Goal: Task Accomplishment & Management: Manage account settings

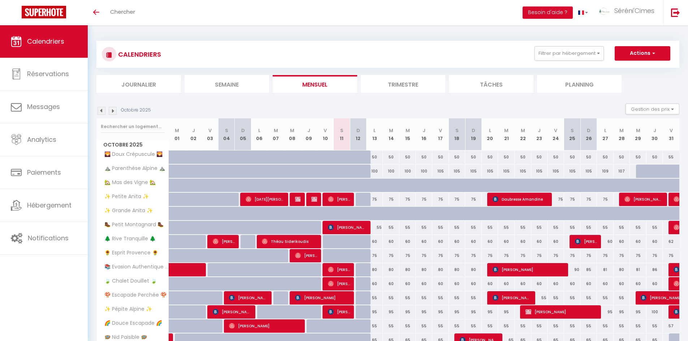
scroll to position [139, 0]
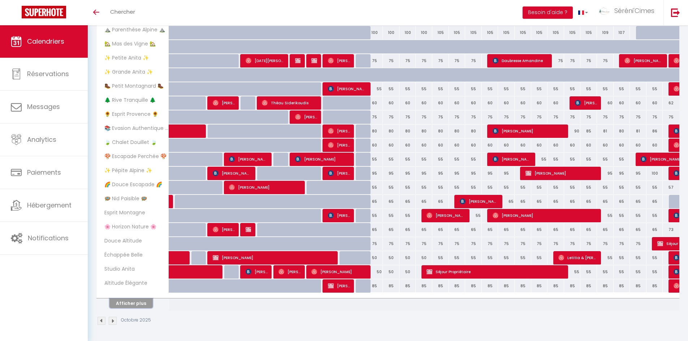
click at [148, 306] on button "Afficher plus" at bounding box center [130, 304] width 43 height 10
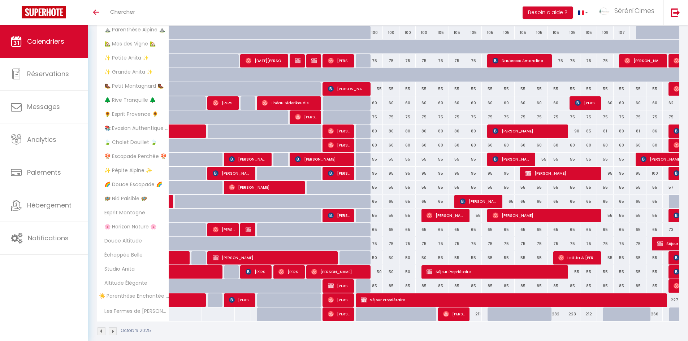
click at [374, 289] on div "85" at bounding box center [375, 286] width 17 height 13
type input "85"
type input "Lun 13 Octobre 2025"
type input "Mar 14 Octobre 2025"
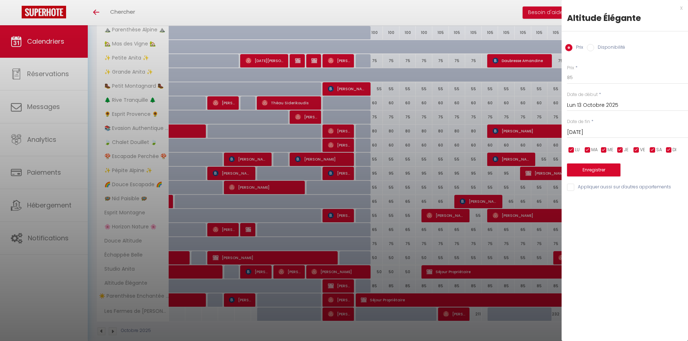
click at [613, 44] on label "Disponibilité" at bounding box center [609, 48] width 31 height 8
click at [594, 44] on input "Disponibilité" at bounding box center [590, 47] width 7 height 7
radio input "true"
radio input "false"
click at [588, 78] on select "Disponible Indisponible" at bounding box center [627, 78] width 121 height 14
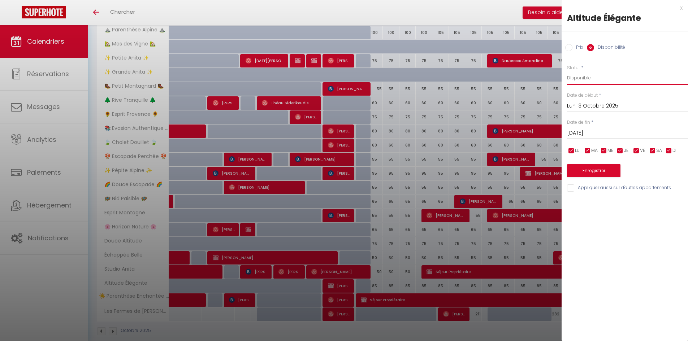
select select "0"
click at [567, 71] on select "Disponible Indisponible" at bounding box center [627, 78] width 121 height 14
click at [599, 173] on button "Enregistrer" at bounding box center [593, 170] width 53 height 13
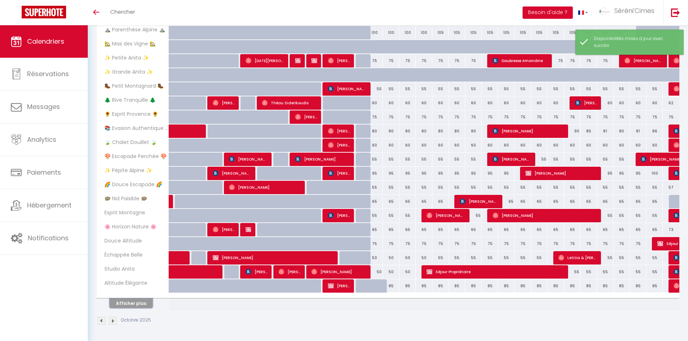
drag, startPoint x: 123, startPoint y: 303, endPoint x: 128, endPoint y: 303, distance: 5.1
click at [123, 303] on button "Afficher plus" at bounding box center [130, 304] width 43 height 10
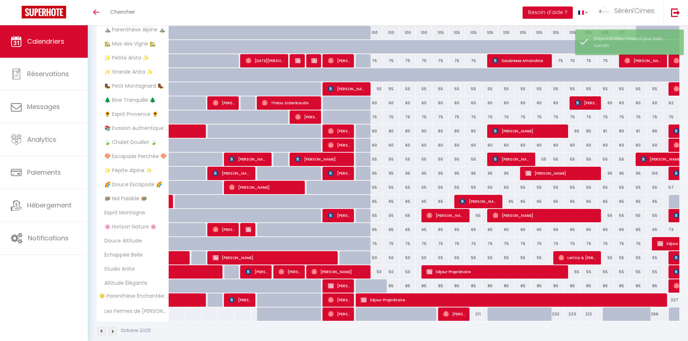
click at [373, 61] on div "75" at bounding box center [375, 60] width 17 height 13
select select "1"
type input "Lun 13 Octobre 2025"
type input "Mar 14 Octobre 2025"
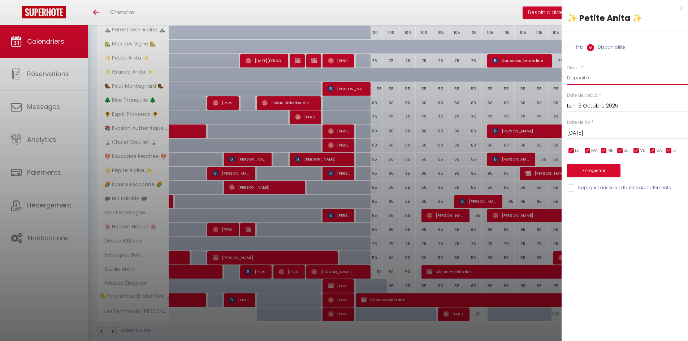
click at [585, 79] on select "Disponible Indisponible" at bounding box center [627, 78] width 121 height 14
select select "0"
click at [567, 71] on select "Disponible Indisponible" at bounding box center [627, 78] width 121 height 14
click at [602, 169] on button "Enregistrer" at bounding box center [593, 170] width 53 height 13
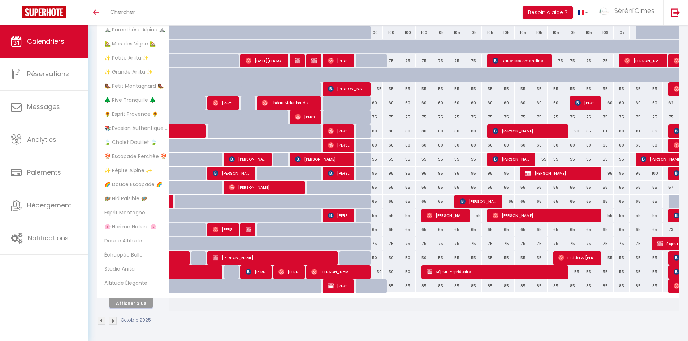
click at [130, 303] on button "Afficher plus" at bounding box center [130, 304] width 43 height 10
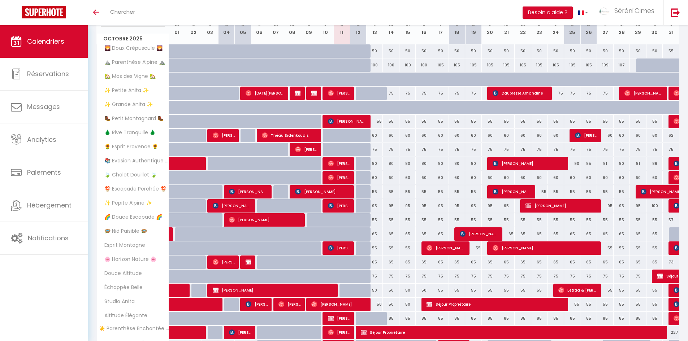
scroll to position [108, 0]
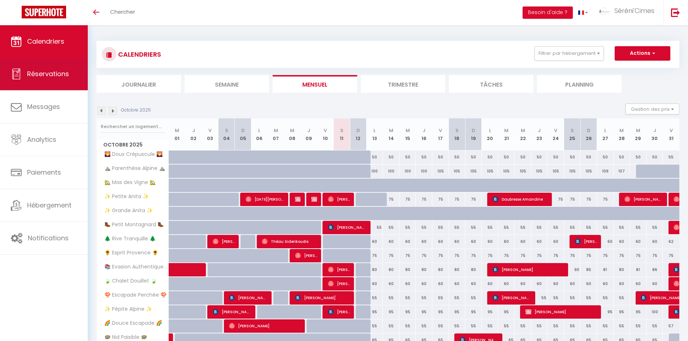
click at [23, 68] on link "Réservations" at bounding box center [44, 74] width 88 height 33
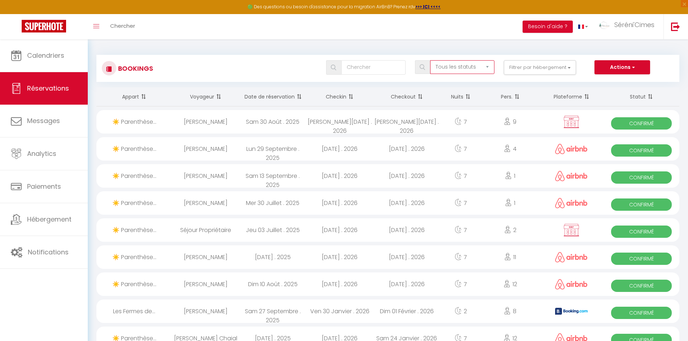
click at [442, 68] on select "Tous les statuts Annulé Confirmé Non Confirmé Tout sauf annulé No Show Request" at bounding box center [462, 67] width 64 height 14
select select "no_show"
click at [430, 60] on select "Tous les statuts Annulé Confirmé Non Confirmé Tout sauf annulé No Show Request" at bounding box center [462, 67] width 64 height 14
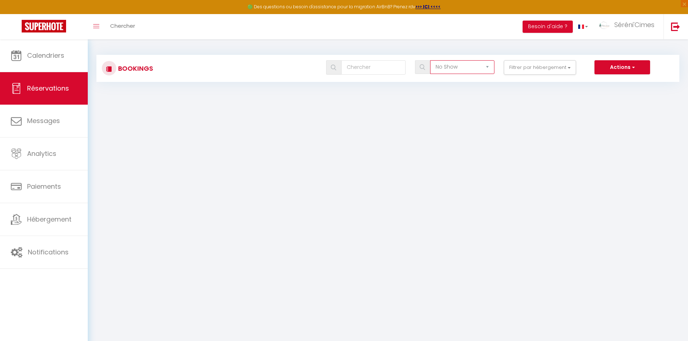
click at [461, 67] on select "Tous les statuts Annulé Confirmé Non Confirmé Tout sauf annulé No Show Request" at bounding box center [462, 67] width 64 height 14
click at [430, 60] on select "Tous les statuts Annulé Confirmé Non Confirmé Tout sauf annulé No Show Request" at bounding box center [462, 67] width 64 height 14
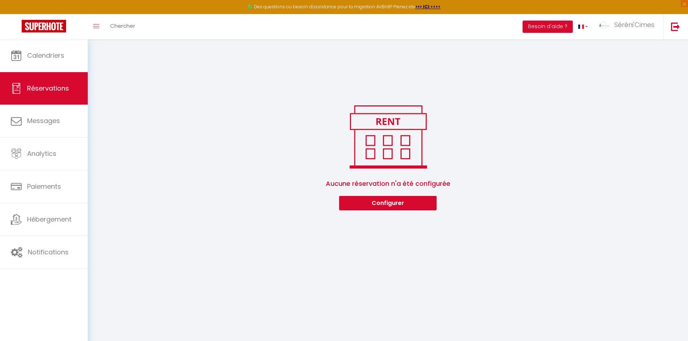
checkbox input "false"
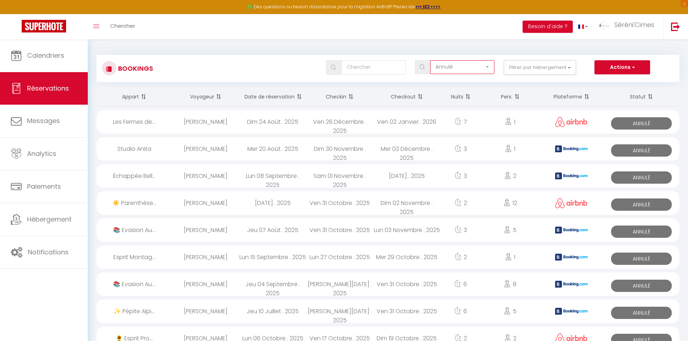
drag, startPoint x: 455, startPoint y: 66, endPoint x: 453, endPoint y: 73, distance: 7.3
click at [455, 66] on select "Tous les statuts Annulé Confirmé Non Confirmé Tout sauf annulé No Show Request" at bounding box center [462, 67] width 64 height 14
select select "all"
click at [430, 60] on select "Tous les statuts Annulé Confirmé Non Confirmé Tout sauf annulé No Show Request" at bounding box center [462, 67] width 64 height 14
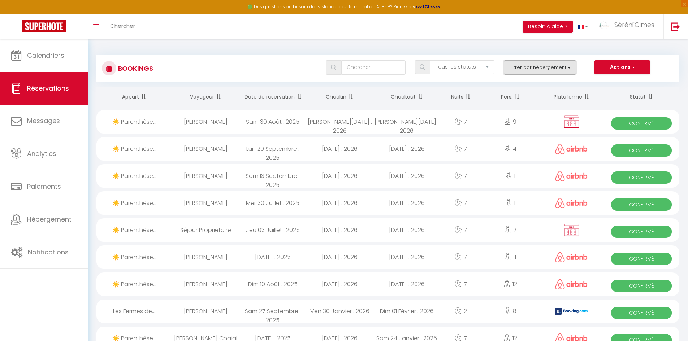
click at [563, 70] on button "Filtrer par hébergement" at bounding box center [540, 67] width 72 height 14
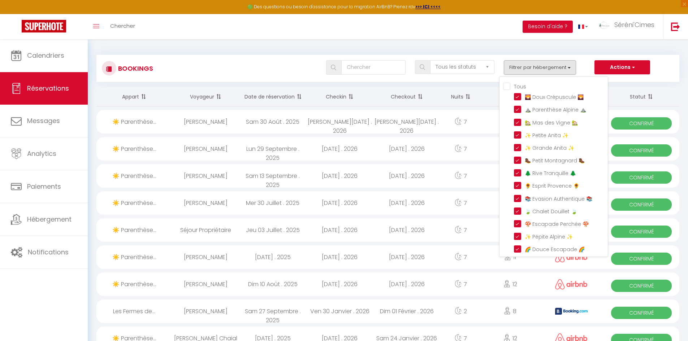
click at [528, 86] on input "Tous" at bounding box center [555, 85] width 105 height 7
checkbox input "false"
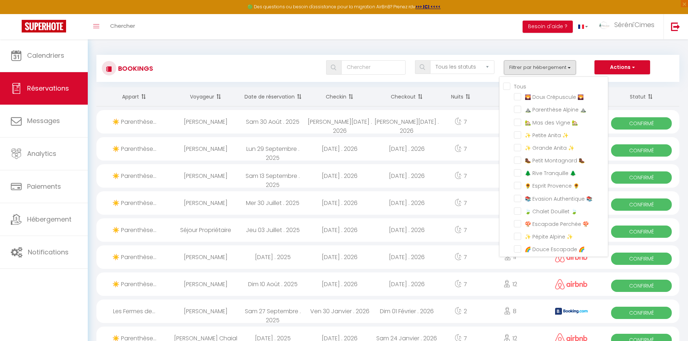
checkbox input "false"
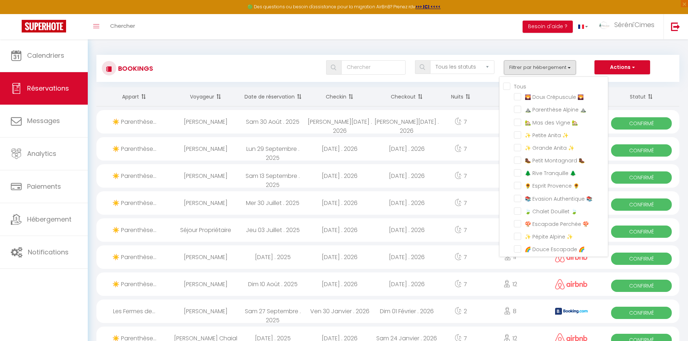
checkbox input "false"
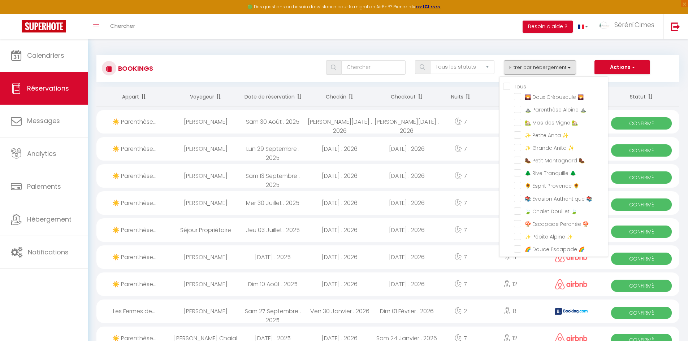
checkbox input "false"
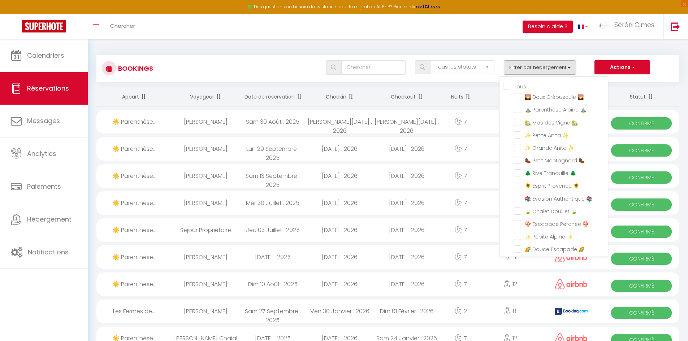
checkbox input "false"
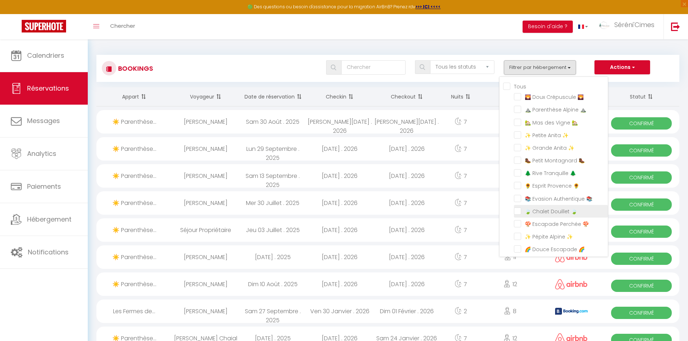
click at [543, 212] on input "🍃 Chalet Douillet 🍃" at bounding box center [561, 210] width 94 height 7
checkbox input "true"
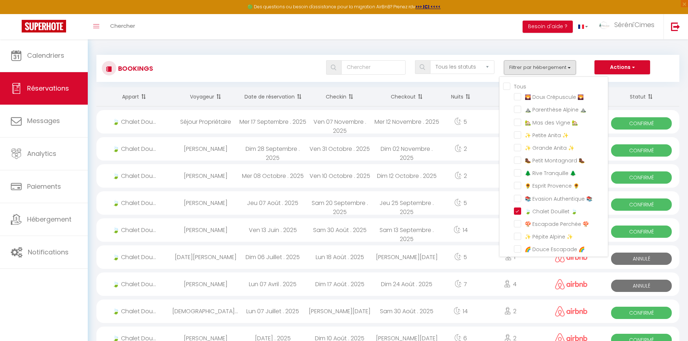
click at [576, 67] on div "Filtrer par hébergement Tous 🌄 Doux Crépuscule 🌄 ⛰️ Parenthèse Alpine ⛰️ 🏡 Mas …" at bounding box center [540, 67] width 82 height 14
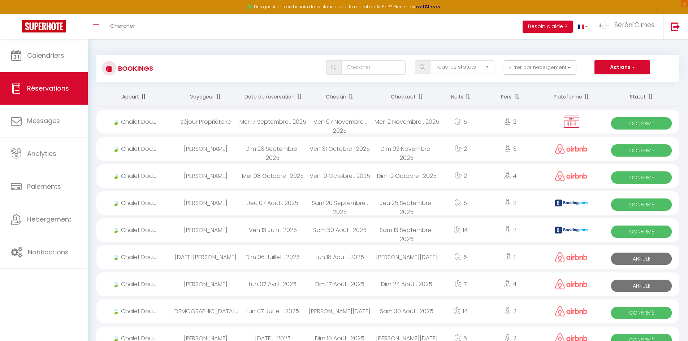
click at [339, 69] on span at bounding box center [333, 67] width 15 height 14
click at [264, 95] on th "Date de réservation" at bounding box center [272, 96] width 67 height 19
click at [336, 96] on th "Checkin" at bounding box center [339, 96] width 67 height 19
click at [397, 124] on div "Mer 12 Novembre . 2025" at bounding box center [406, 121] width 67 height 23
select select "OK"
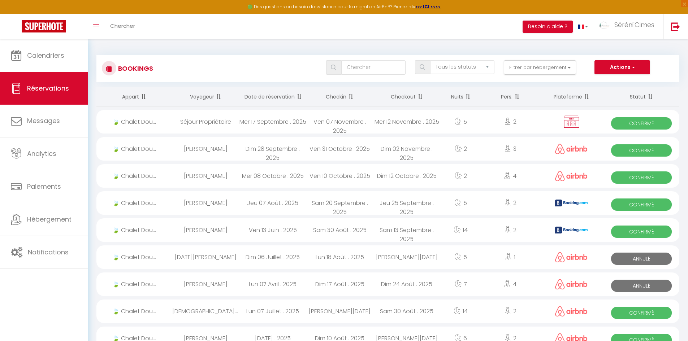
select select "OK"
select select "0"
select select
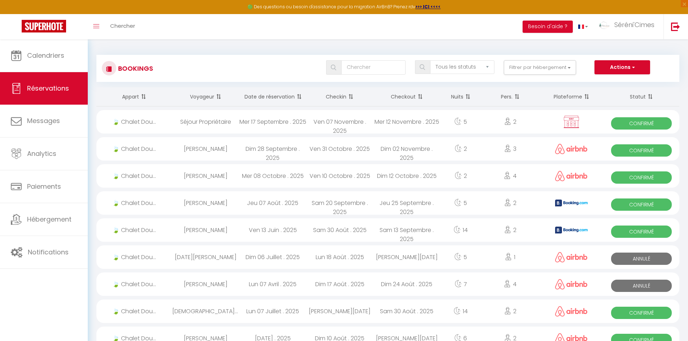
select select
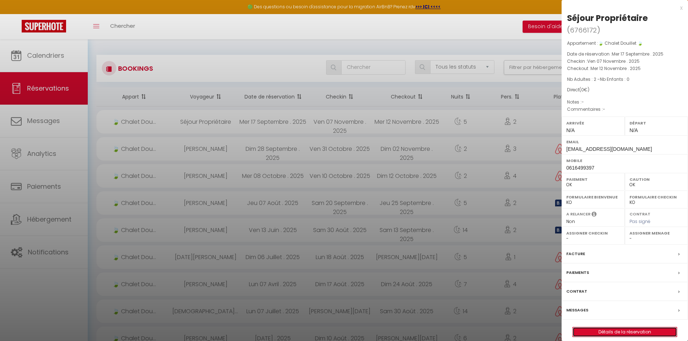
click at [588, 328] on link "Détails de la réservation" at bounding box center [625, 332] width 104 height 9
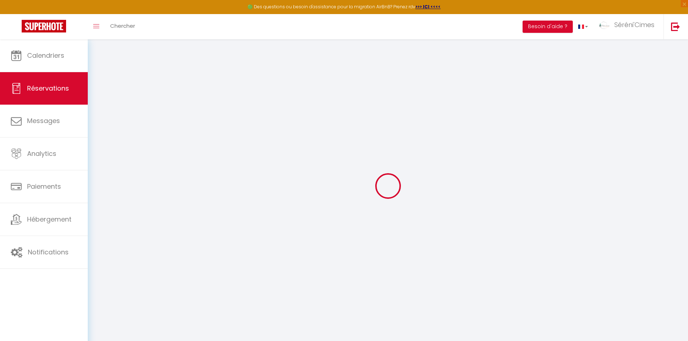
type input "Séjour"
type input "Propriétaire"
type input "[EMAIL_ADDRESS][DOMAIN_NAME]"
type input "0616499397"
type input "04400"
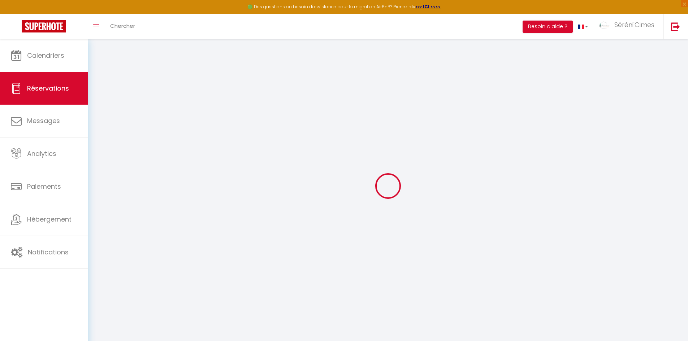
type input "9 Lot [GEOGRAPHIC_DATA]"
type input "Barcelonnette"
select select "FR"
select select "52011"
select select "1"
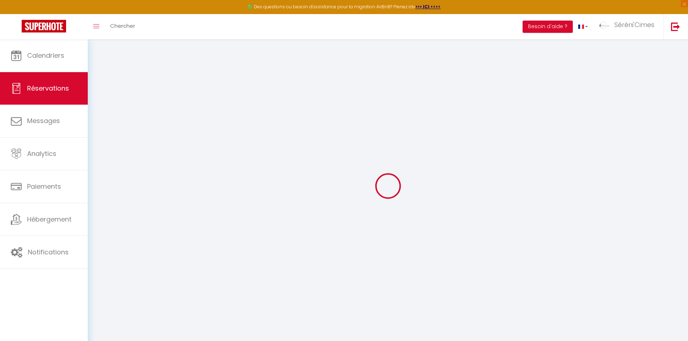
type input "Ven 07 Novembre 2025"
select select
type input "Mer 12 Novembre 2025"
select select
type input "2"
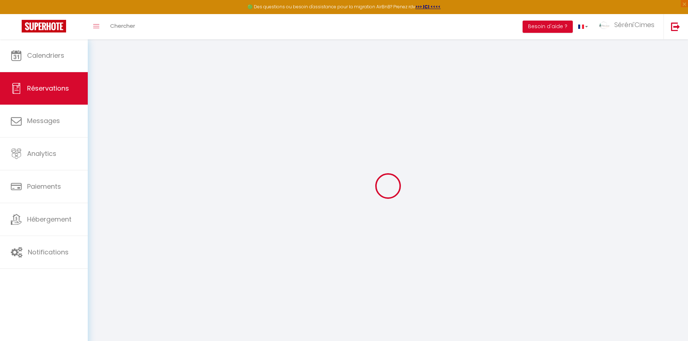
select select "12"
select select
checkbox input "true"
type input "0"
type input "40"
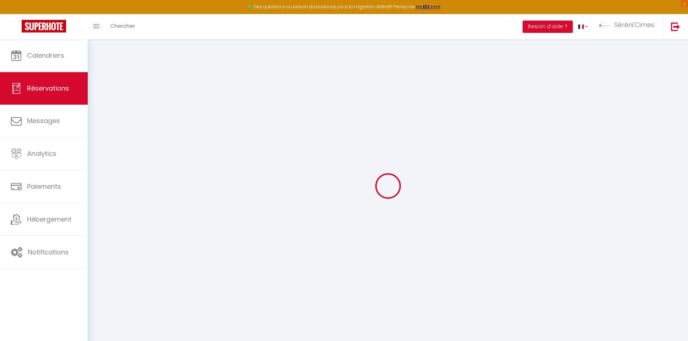
type input "0"
select select
select select "15"
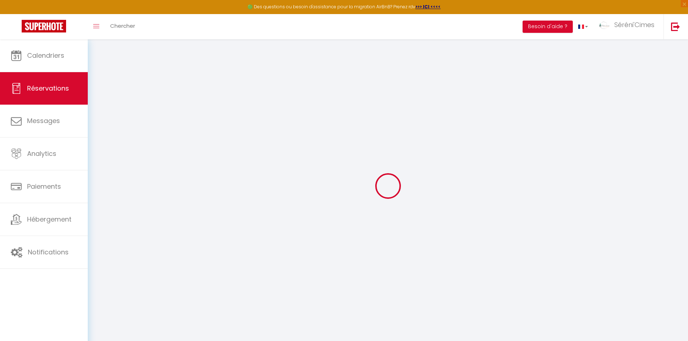
checkbox input "true"
select select
checkbox input "true"
select select
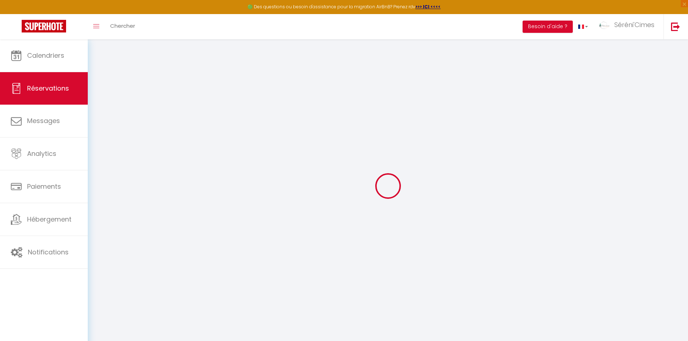
select select
checkbox input "true"
select select
checkbox input "true"
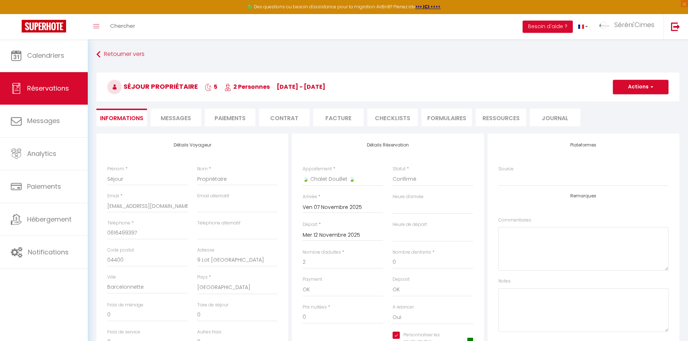
select select
checkbox input "true"
select select
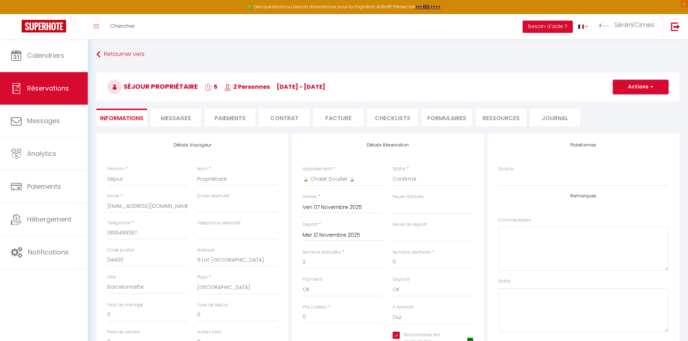
click at [635, 86] on button "Actions" at bounding box center [641, 87] width 56 height 14
click at [573, 79] on h3 "Séjour Propriétaire 5 2 Personnes [DATE] - [DATE]" at bounding box center [387, 87] width 583 height 29
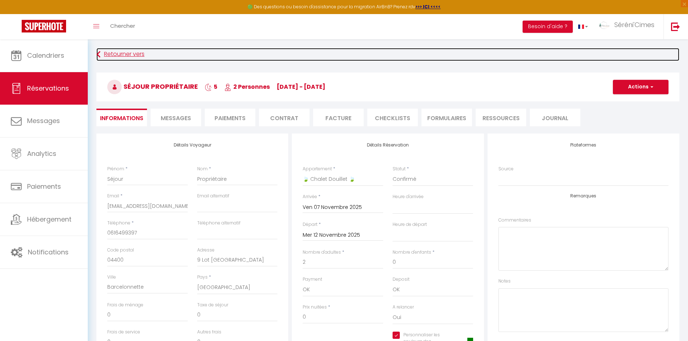
click at [127, 49] on link "Retourner vers" at bounding box center [387, 54] width 583 height 13
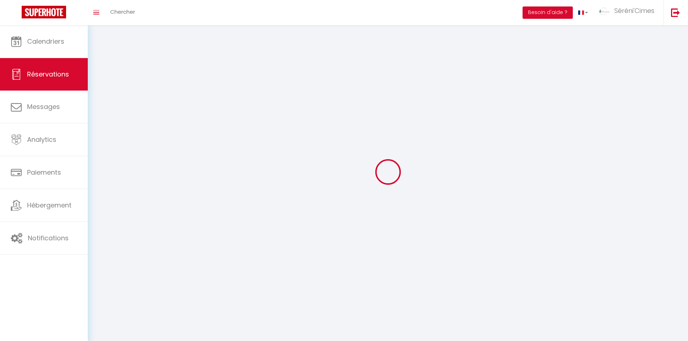
select select "all"
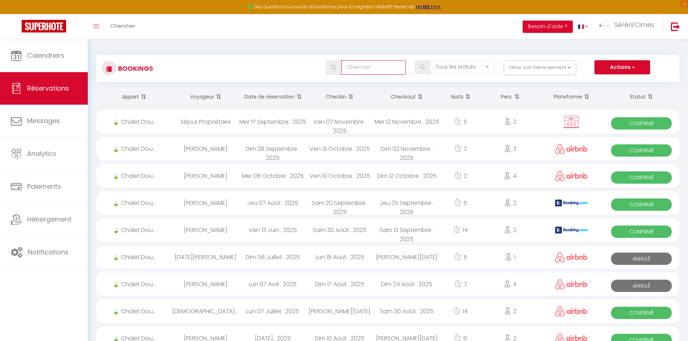
click at [380, 65] on input "text" at bounding box center [373, 67] width 64 height 14
click at [477, 65] on select "Tous les statuts Annulé Confirmé Non Confirmé Tout sauf annulé No Show Request" at bounding box center [462, 67] width 64 height 14
click at [520, 67] on button "Filtrer par hébergement" at bounding box center [540, 67] width 72 height 14
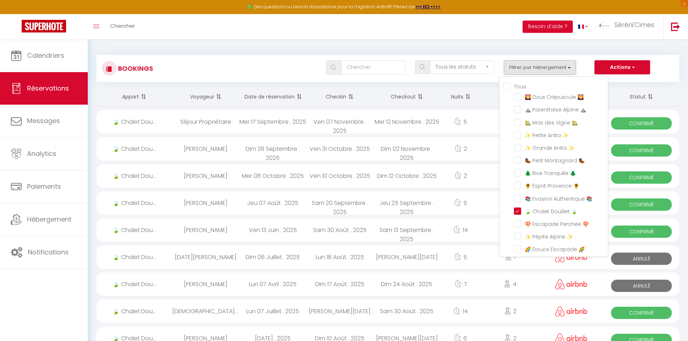
click at [512, 85] on input "Tous" at bounding box center [555, 85] width 105 height 7
checkbox input "true"
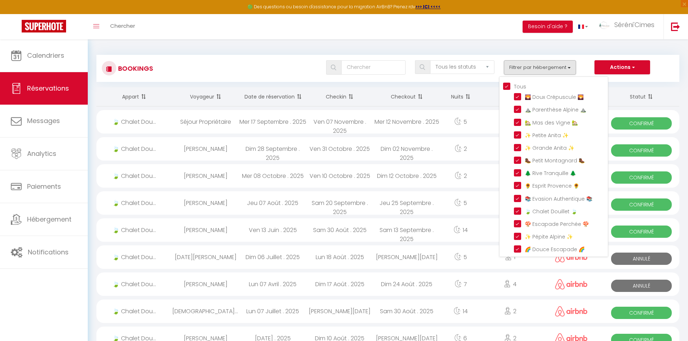
checkbox input "true"
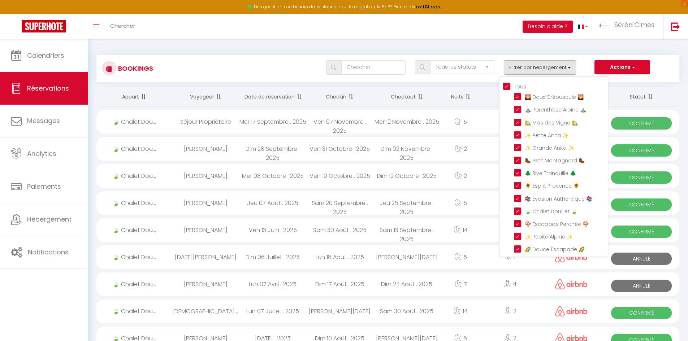
checkbox input "true"
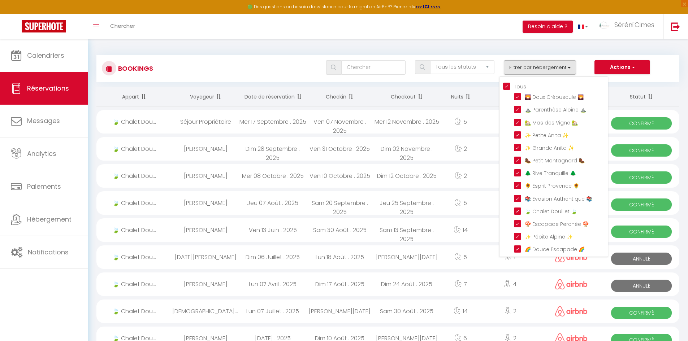
checkbox input "true"
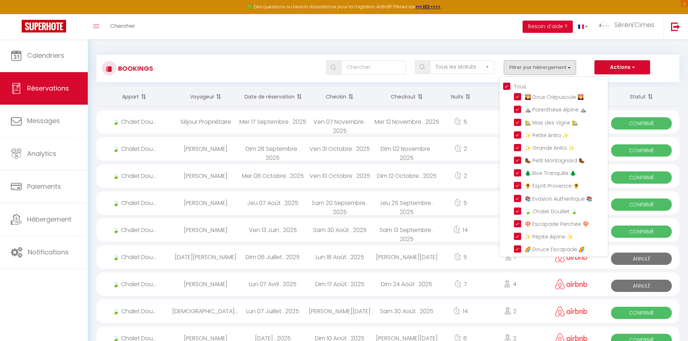
checkbox input "true"
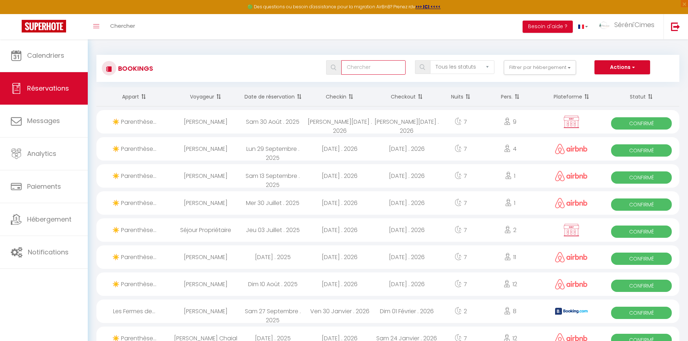
click at [394, 68] on input "text" at bounding box center [373, 67] width 64 height 14
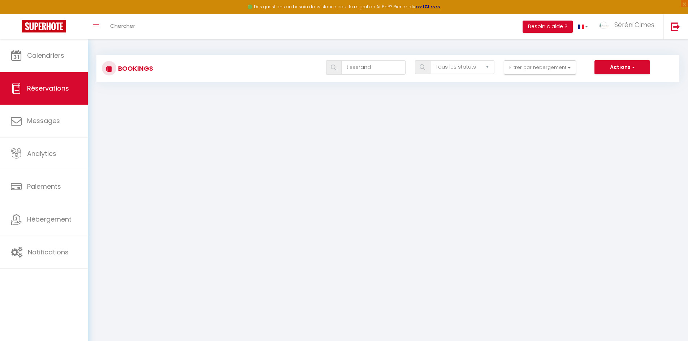
click at [334, 65] on img at bounding box center [333, 68] width 5 height 6
click at [380, 66] on input "tisserand" at bounding box center [373, 67] width 64 height 14
type input "t"
type input "SCOP"
click at [339, 63] on span at bounding box center [333, 67] width 15 height 14
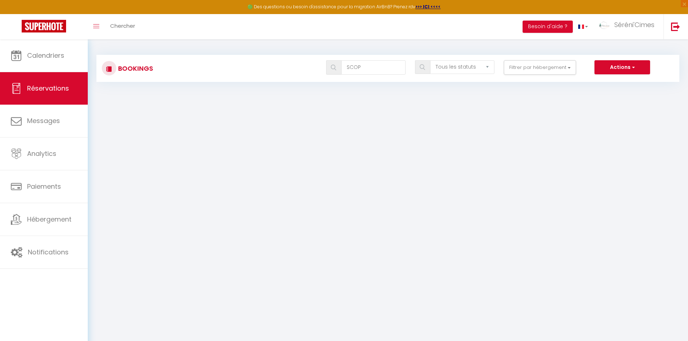
click at [333, 72] on span at bounding box center [333, 67] width 15 height 14
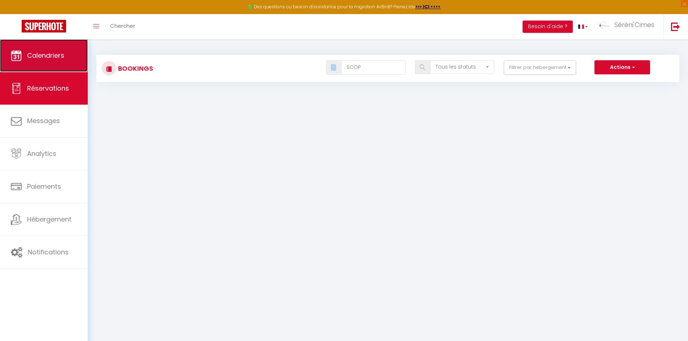
click at [71, 60] on link "Calendriers" at bounding box center [44, 55] width 88 height 33
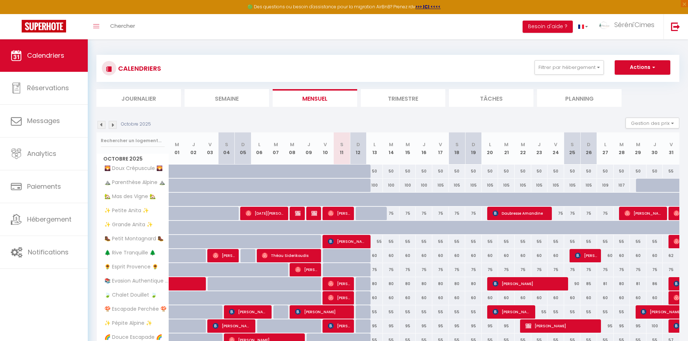
click at [100, 127] on img at bounding box center [102, 125] width 8 height 8
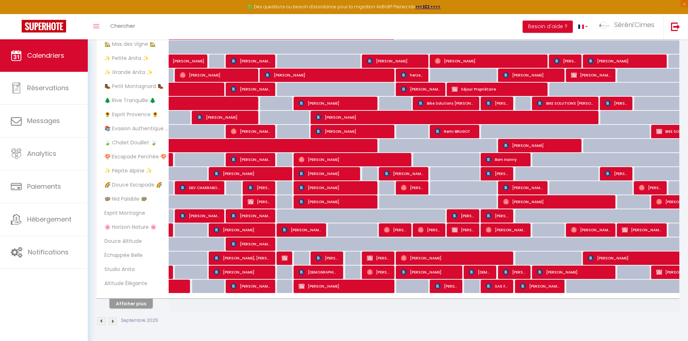
scroll to position [153, 0]
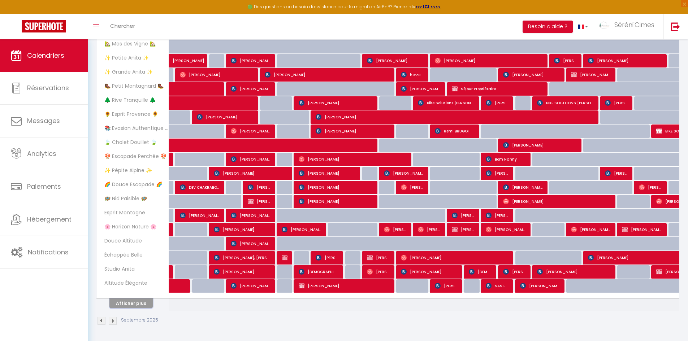
click at [141, 305] on button "Afficher plus" at bounding box center [130, 304] width 43 height 10
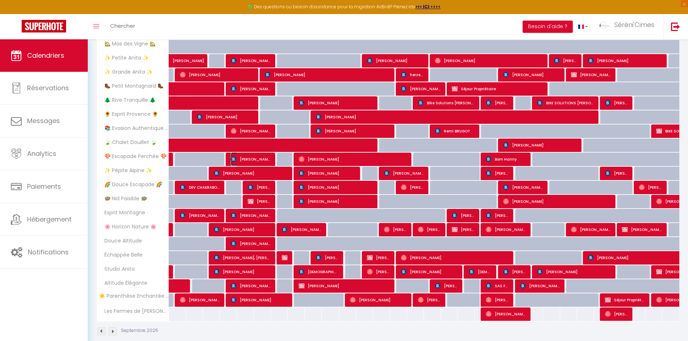
click at [248, 162] on span "[PERSON_NAME]" at bounding box center [251, 159] width 40 height 14
select select "OK"
select select "0"
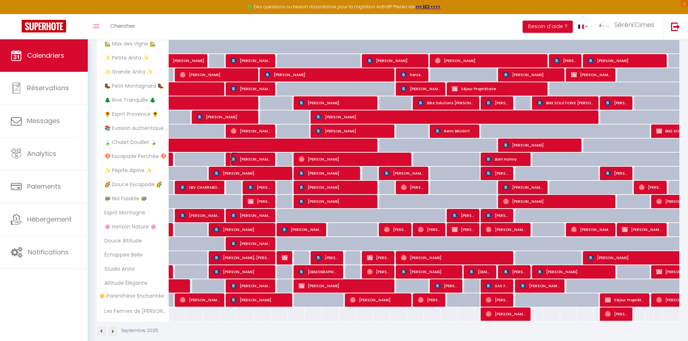
select select "1"
select select
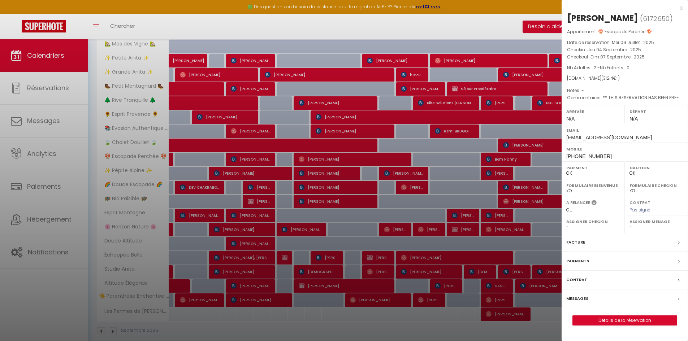
click at [377, 188] on div at bounding box center [344, 170] width 688 height 341
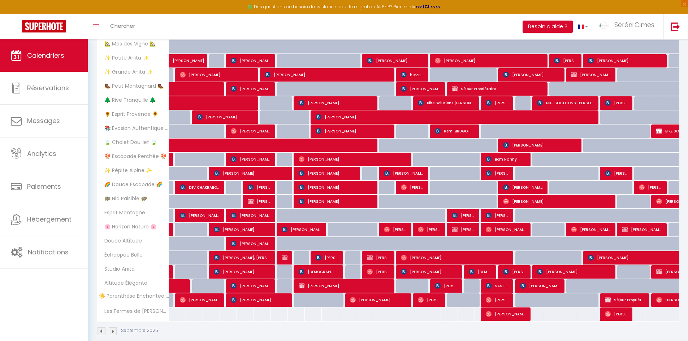
scroll to position [163, 0]
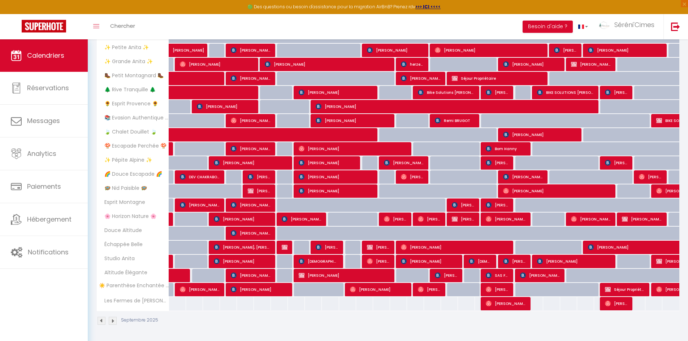
click at [104, 321] on img at bounding box center [102, 321] width 8 height 8
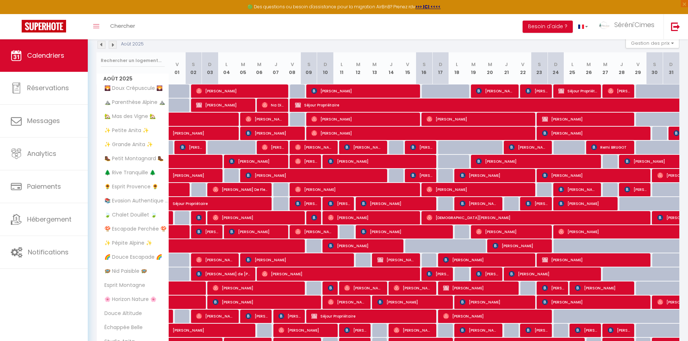
scroll to position [44, 0]
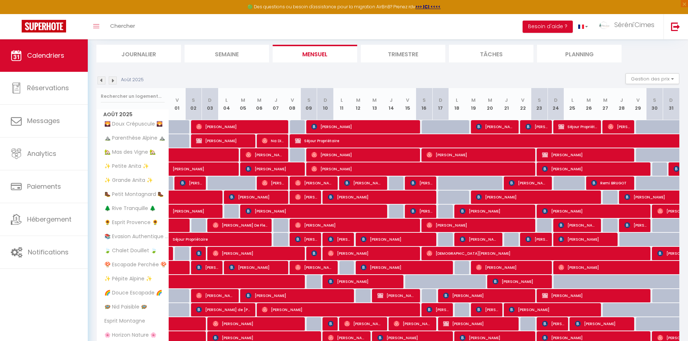
click at [114, 82] on img at bounding box center [113, 81] width 8 height 8
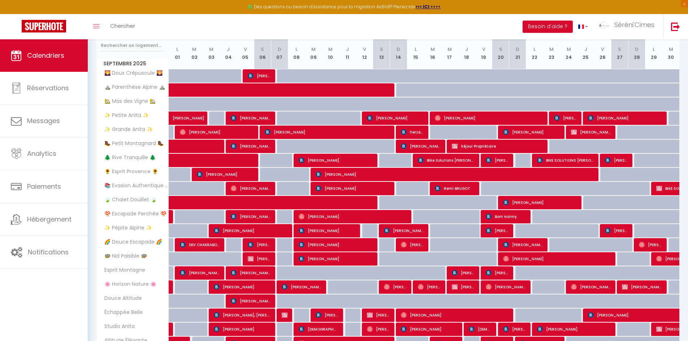
scroll to position [153, 0]
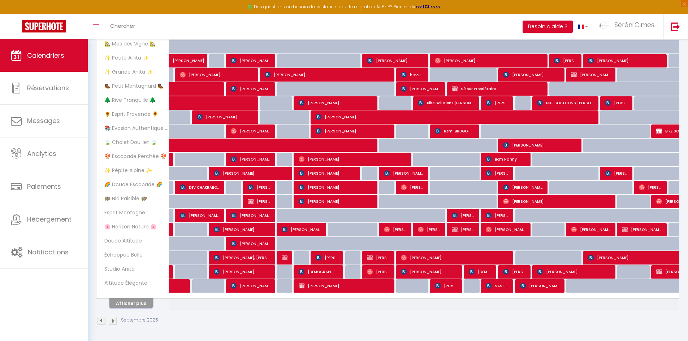
click at [134, 306] on button "Afficher plus" at bounding box center [130, 304] width 43 height 10
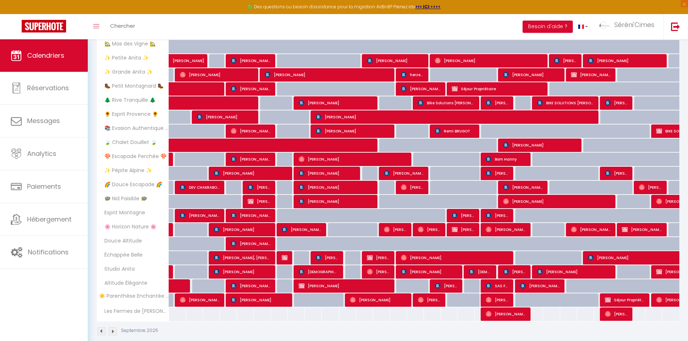
click at [116, 331] on img at bounding box center [113, 332] width 8 height 8
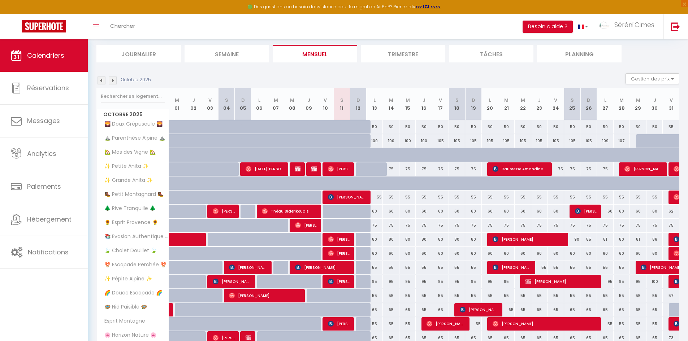
scroll to position [8, 0]
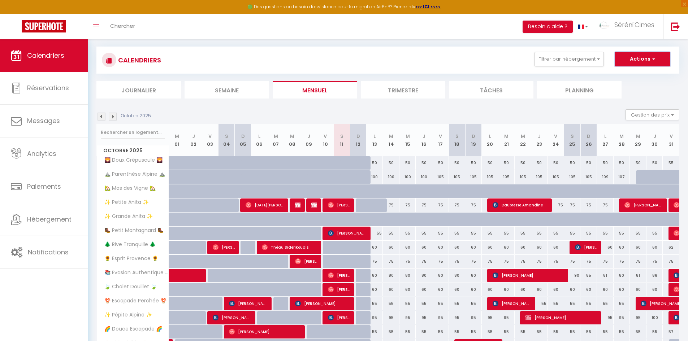
click at [641, 58] on button "Actions" at bounding box center [643, 59] width 56 height 14
click at [628, 74] on link "Nouvelle réservation" at bounding box center [634, 75] width 63 height 11
select select
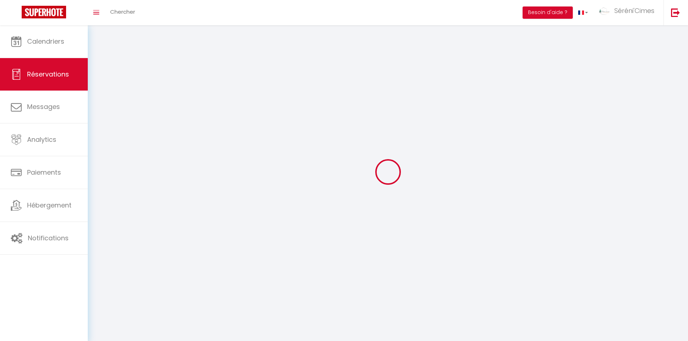
select select
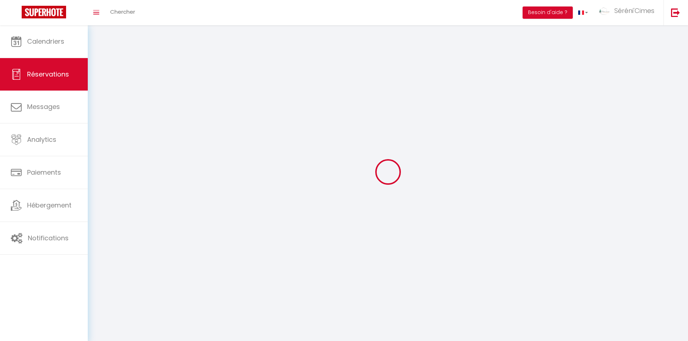
select select
checkbox input "false"
select select
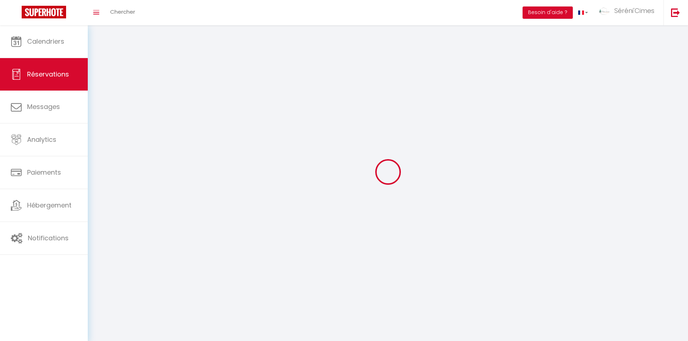
select select
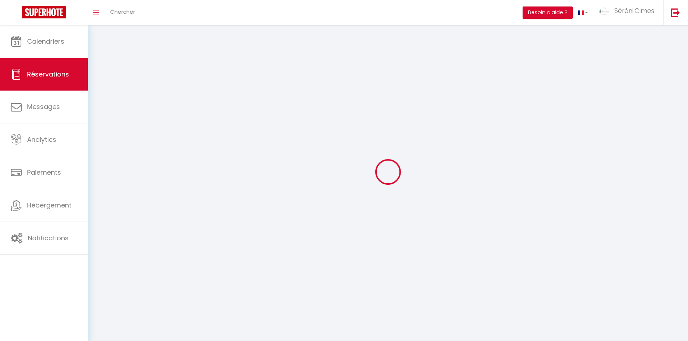
checkbox input "false"
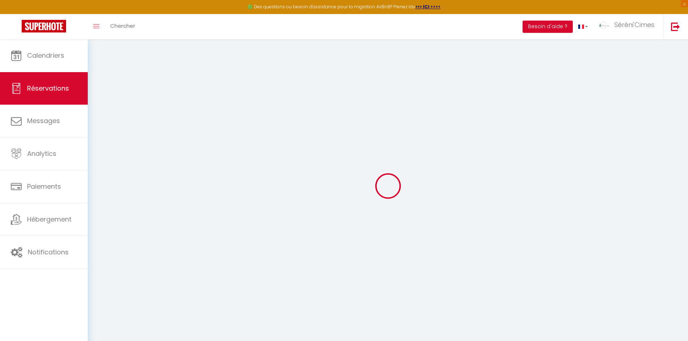
select select
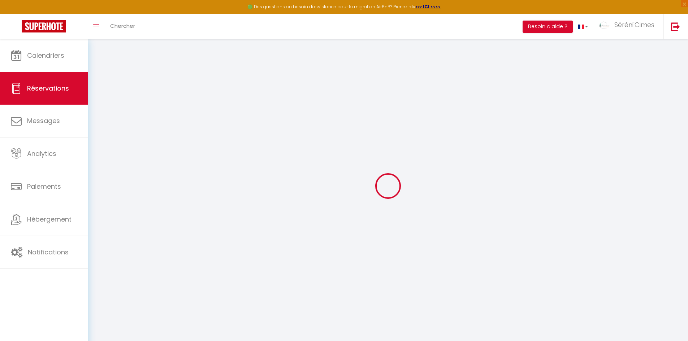
select select
checkbox input "false"
select select
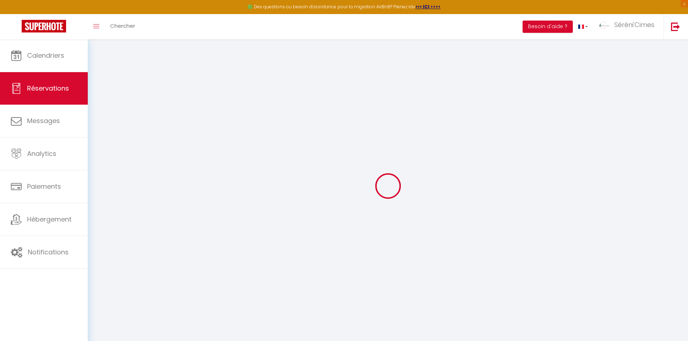
select select
checkbox input "false"
select select
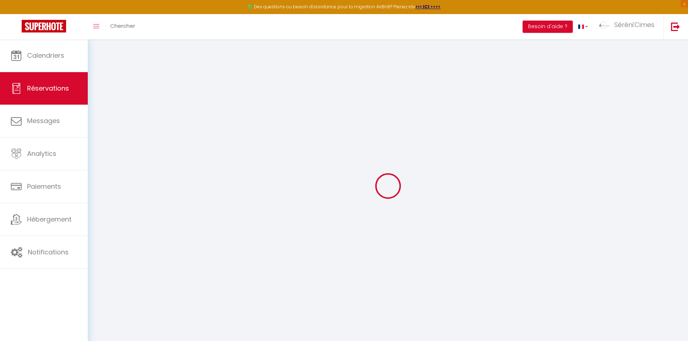
select select
checkbox input "false"
select select
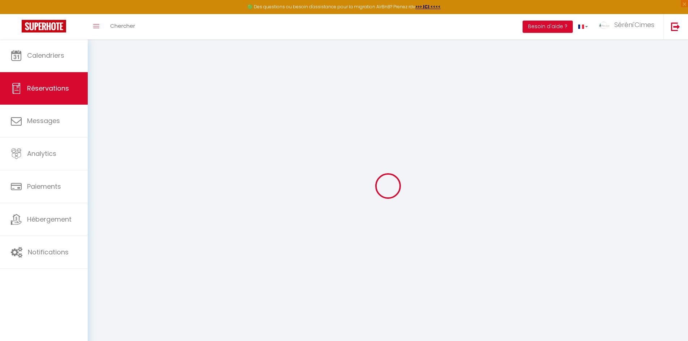
select select
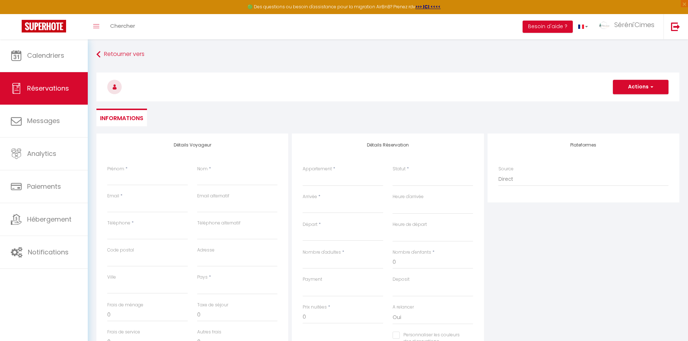
click at [344, 211] on input "Arrivée" at bounding box center [343, 207] width 81 height 9
click at [342, 260] on span "7" at bounding box center [342, 263] width 16 height 14
select select
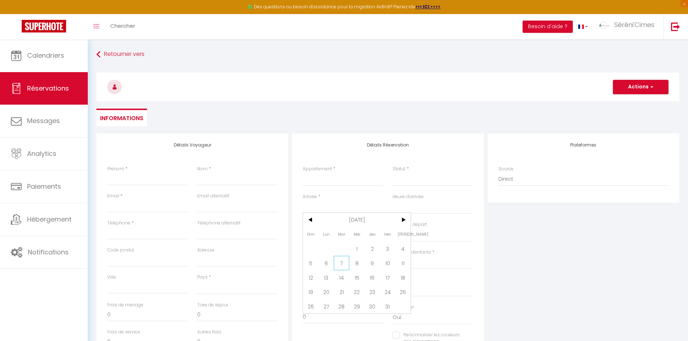
type input "[DATE]"
select select
type input "Mer 08 Octobre 2025"
select select
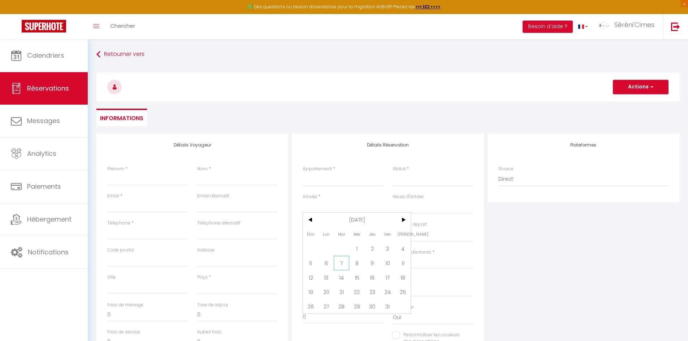
select select
checkbox input "false"
click at [329, 234] on input "Mer 08 Octobre 2025" at bounding box center [343, 235] width 81 height 9
click at [390, 290] on span "10" at bounding box center [388, 290] width 16 height 14
select select
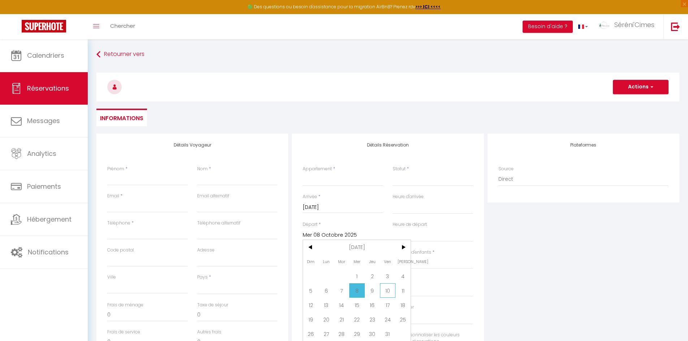
select select
type input "Ven 10 Octobre 2025"
select select
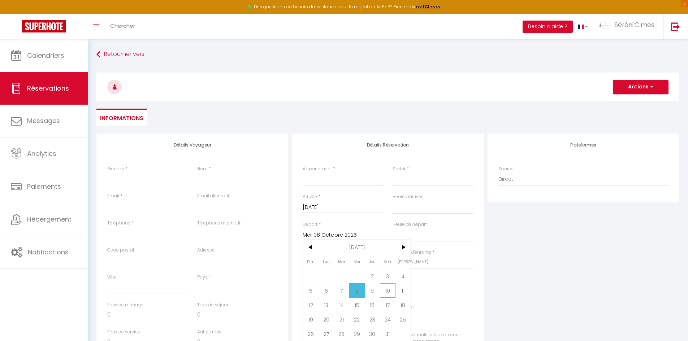
select select
checkbox input "false"
drag, startPoint x: 328, startPoint y: 176, endPoint x: 329, endPoint y: 182, distance: 6.1
click at [328, 176] on select "🌄 Doux Crépuscule 🌄 ⛰️ Parenthèse Alpine ⛰️ 🏡 Mas des Vigne 🏡 ✨ Petite Anita ✨ …" at bounding box center [343, 180] width 81 height 14
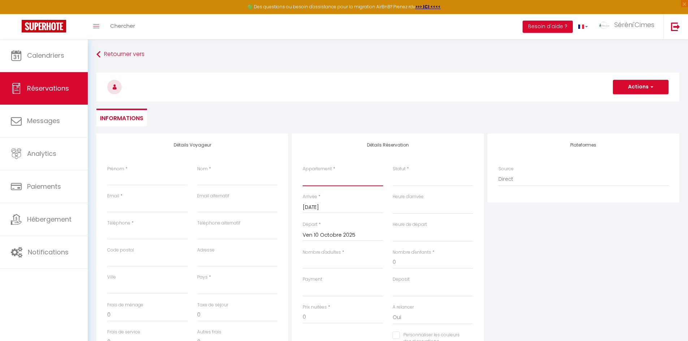
select select "52011"
click at [303, 173] on select "🌄 Doux Crépuscule 🌄 ⛰️ Parenthèse Alpine ⛰️ 🏡 Mas des Vigne 🏡 ✨ Petite Anita ✨ …" at bounding box center [343, 180] width 81 height 14
select select
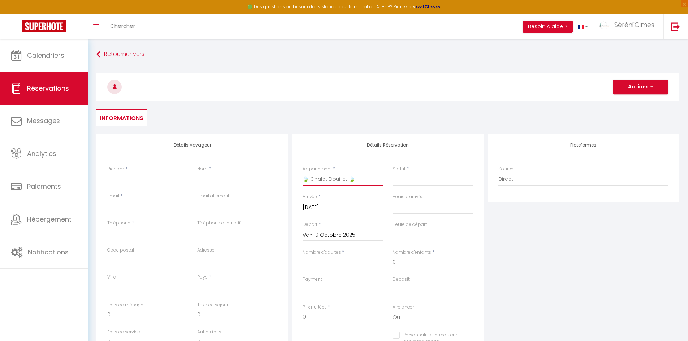
select select
checkbox input "false"
click at [398, 179] on select "Confirmé Non Confirmé [PERSON_NAME] par le voyageur No Show Request" at bounding box center [433, 180] width 81 height 14
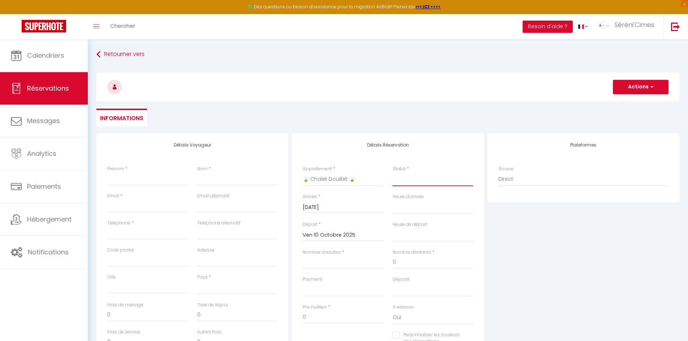
click at [412, 183] on select "Confirmé Non Confirmé [PERSON_NAME] par le voyageur No Show Request" at bounding box center [433, 180] width 81 height 14
select select
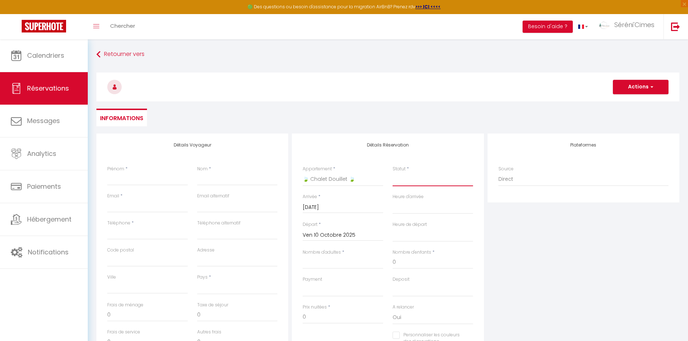
select select
checkbox input "false"
click at [427, 182] on select "Confirmé Non Confirmé [PERSON_NAME] par le voyageur No Show Request" at bounding box center [433, 180] width 81 height 14
select select "0"
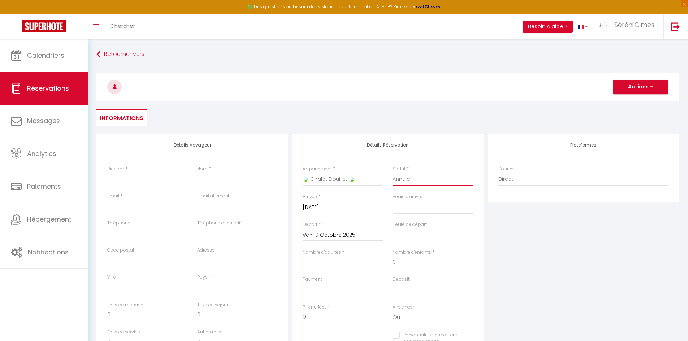
click at [393, 173] on select "Confirmé Non Confirmé [PERSON_NAME] par le voyageur No Show Request" at bounding box center [433, 180] width 81 height 14
select select
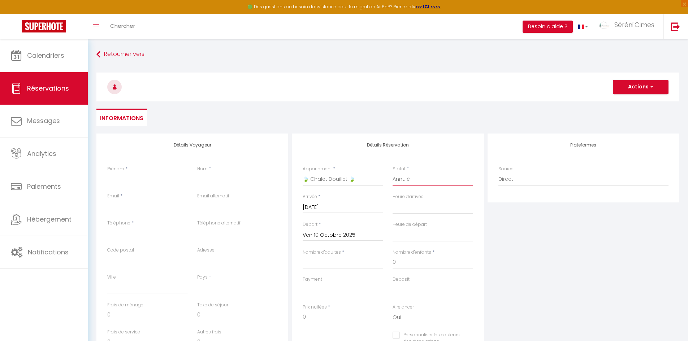
select select
checkbox input "false"
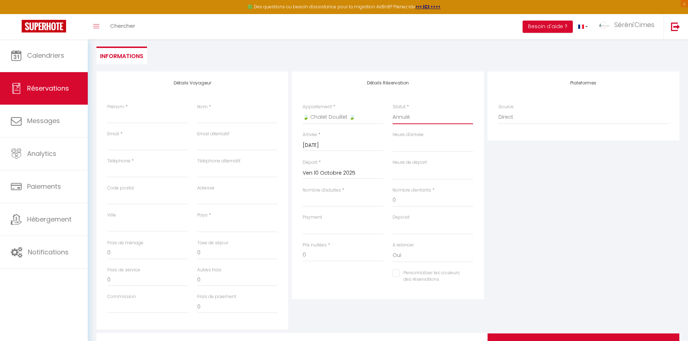
scroll to position [72, 0]
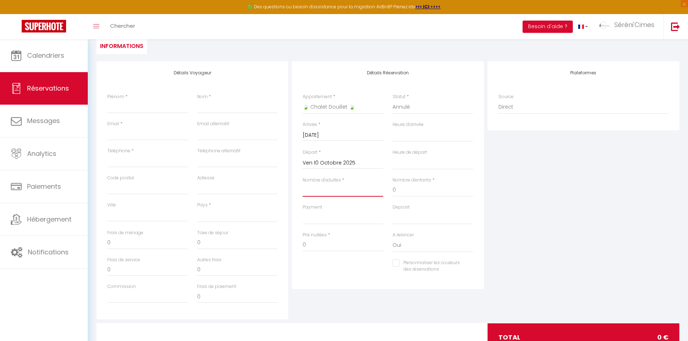
click at [350, 191] on input "Nombre d'adultes" at bounding box center [343, 190] width 81 height 13
type input "2"
select select
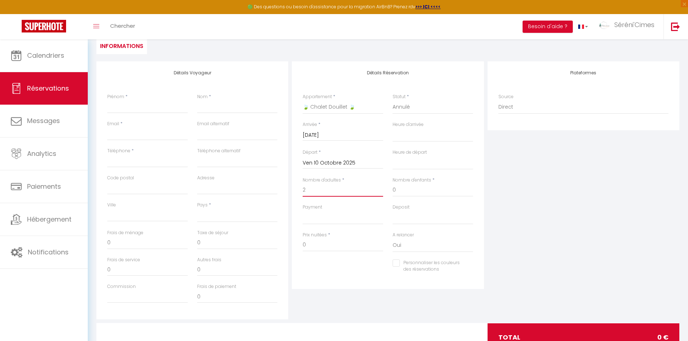
select select
checkbox input "false"
select select
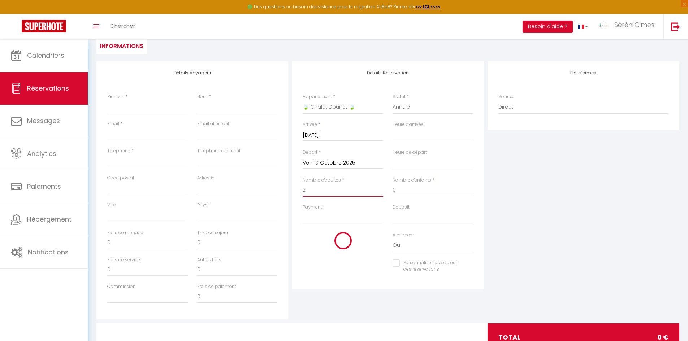
select select
click at [325, 221] on select "OK KO" at bounding box center [343, 218] width 81 height 14
click at [303, 211] on select "OK KO" at bounding box center [343, 218] width 81 height 14
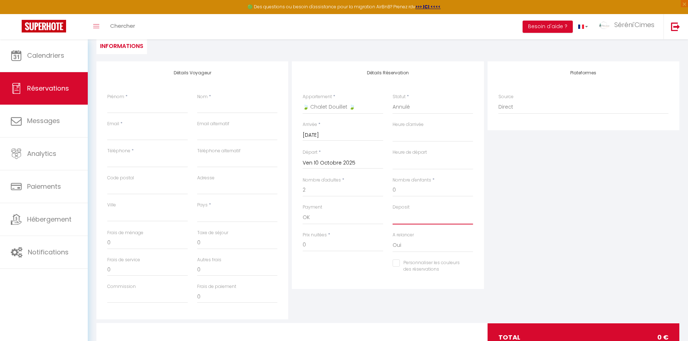
drag, startPoint x: 438, startPoint y: 216, endPoint x: 434, endPoint y: 221, distance: 6.7
click at [438, 216] on select "OK KO" at bounding box center [433, 218] width 81 height 14
click at [393, 211] on select "OK KO" at bounding box center [433, 218] width 81 height 14
click at [414, 220] on select "OK KO" at bounding box center [433, 218] width 81 height 14
click at [393, 211] on select "OK KO" at bounding box center [433, 218] width 81 height 14
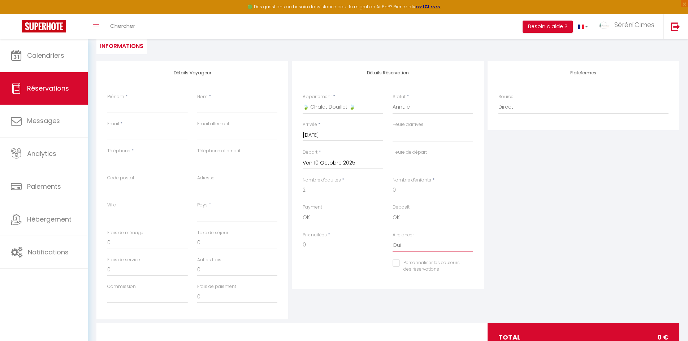
click at [409, 242] on select "Oui Non" at bounding box center [433, 246] width 81 height 14
click at [393, 239] on select "Oui Non" at bounding box center [433, 246] width 81 height 14
click at [324, 242] on input "0" at bounding box center [343, 245] width 81 height 13
click at [336, 269] on div "Personnaliser les couleurs des réservations #D7092E" at bounding box center [388, 270] width 180 height 21
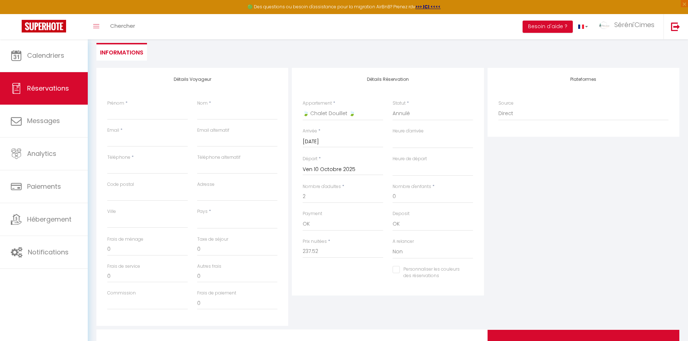
scroll to position [101, 0]
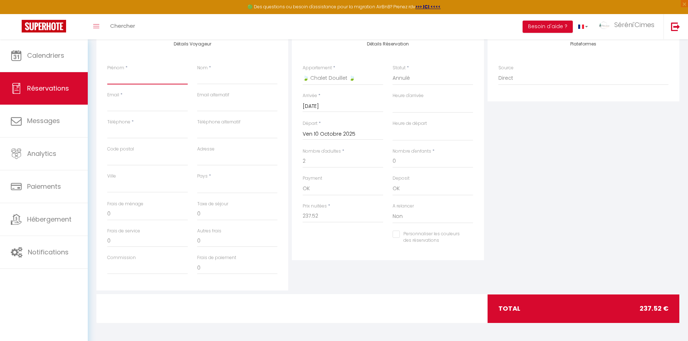
click at [137, 75] on input "Prénom" at bounding box center [147, 78] width 81 height 13
click at [148, 134] on input "Téléphone" at bounding box center [147, 132] width 81 height 13
click at [138, 155] on input "Code postal" at bounding box center [147, 159] width 81 height 13
click at [376, 311] on div at bounding box center [388, 309] width 198 height 28
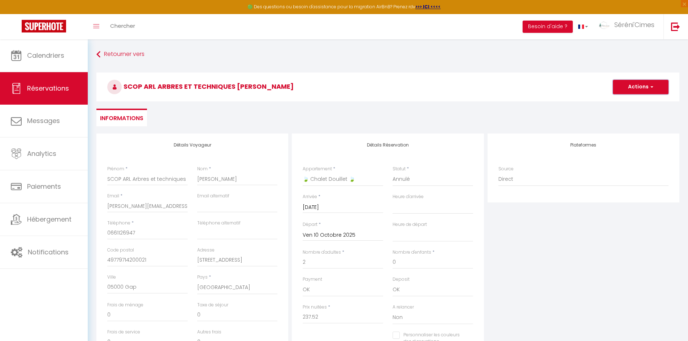
click at [625, 91] on button "Actions" at bounding box center [641, 87] width 56 height 14
click at [420, 179] on select "Confirmé Non Confirmé [PERSON_NAME] par le voyageur No Show Request" at bounding box center [433, 180] width 81 height 14
click at [393, 173] on select "Confirmé Non Confirmé [PERSON_NAME] par le voyageur No Show Request" at bounding box center [433, 180] width 81 height 14
click at [633, 86] on button "Actions" at bounding box center [641, 87] width 56 height 14
click at [614, 101] on link "Enregistrer" at bounding box center [633, 102] width 57 height 9
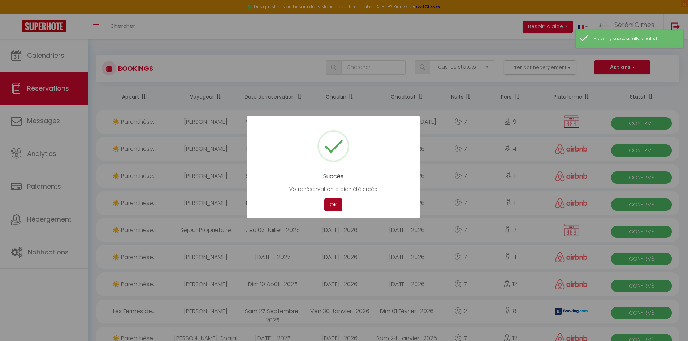
click at [334, 203] on button "OK" at bounding box center [333, 205] width 18 height 13
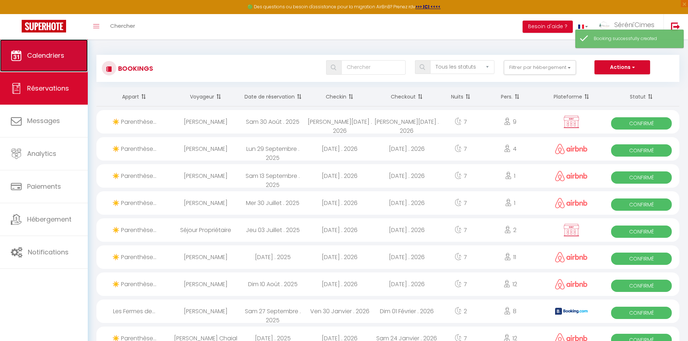
click at [42, 59] on span "Calendriers" at bounding box center [45, 55] width 37 height 9
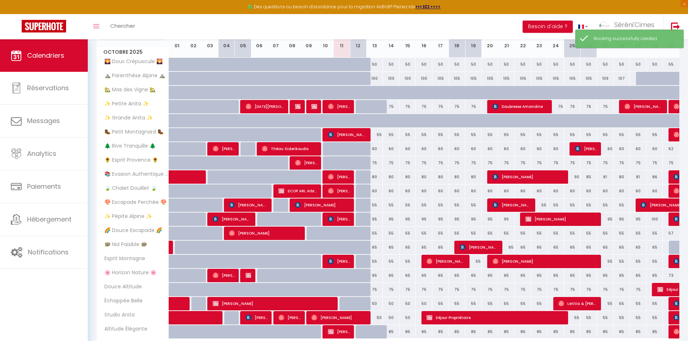
scroll to position [108, 0]
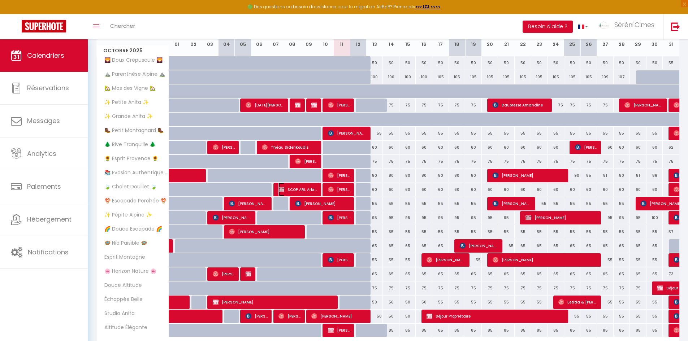
click at [290, 190] on span "SCOP ARL Arbres et techniques [PERSON_NAME]" at bounding box center [297, 190] width 39 height 14
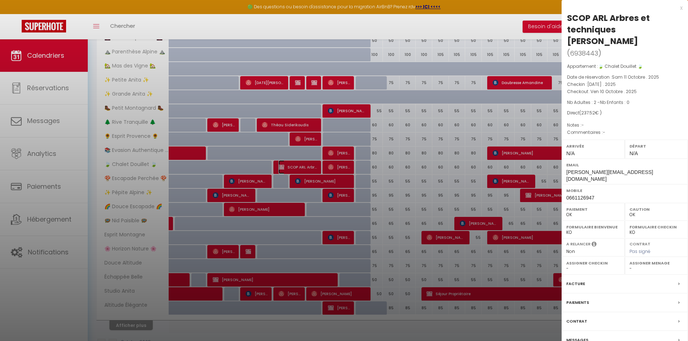
scroll to position [153, 0]
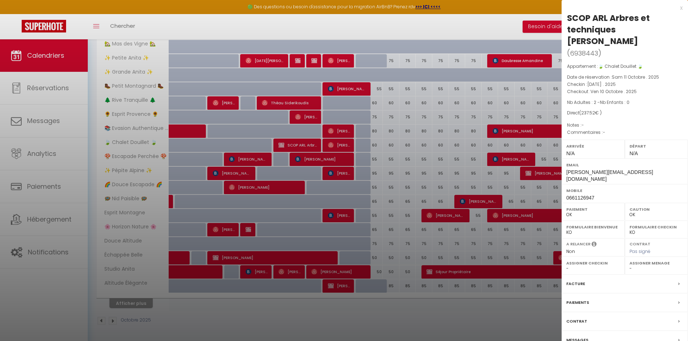
click at [580, 337] on label "Messages" at bounding box center [577, 341] width 22 height 8
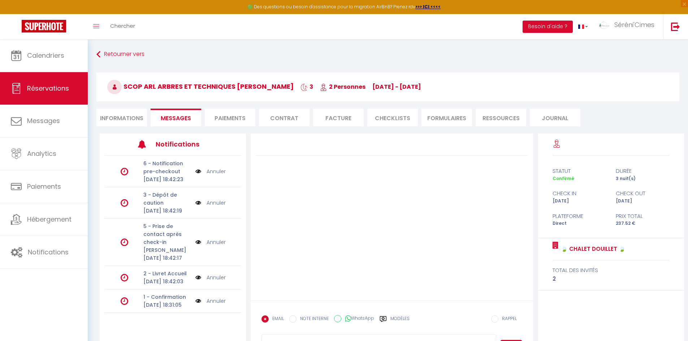
scroll to position [22, 0]
click at [211, 304] on link "Annuler" at bounding box center [216, 301] width 19 height 8
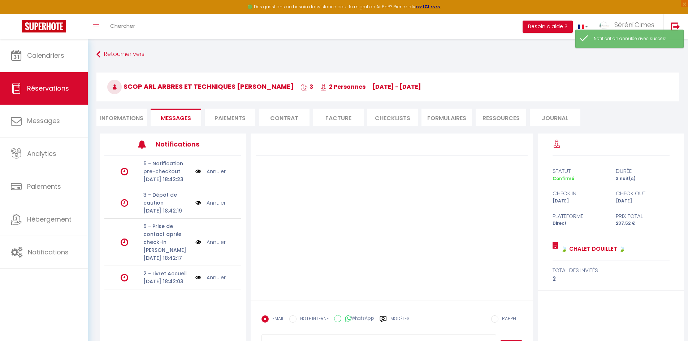
click at [217, 282] on link "Annuler" at bounding box center [216, 278] width 19 height 8
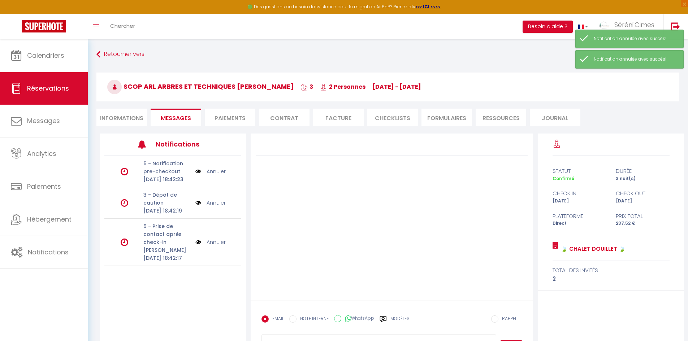
click at [221, 246] on link "Annuler" at bounding box center [216, 242] width 19 height 8
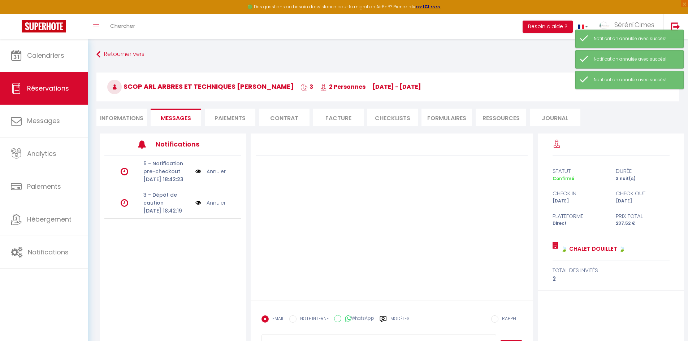
click at [217, 207] on link "Annuler" at bounding box center [216, 203] width 19 height 8
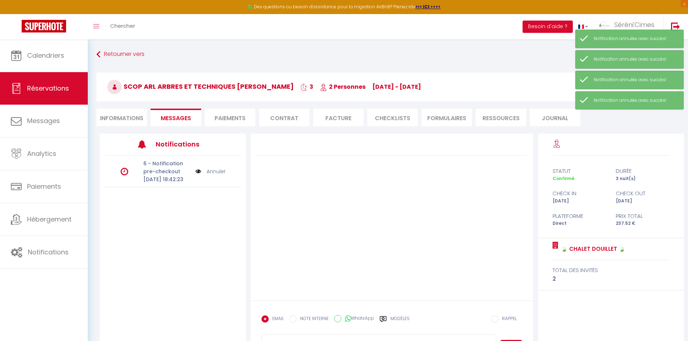
click at [217, 175] on link "Annuler" at bounding box center [216, 172] width 19 height 8
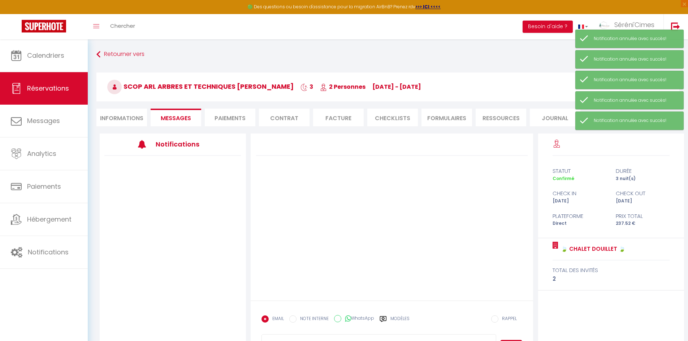
click at [134, 109] on li "Informations" at bounding box center [121, 118] width 51 height 18
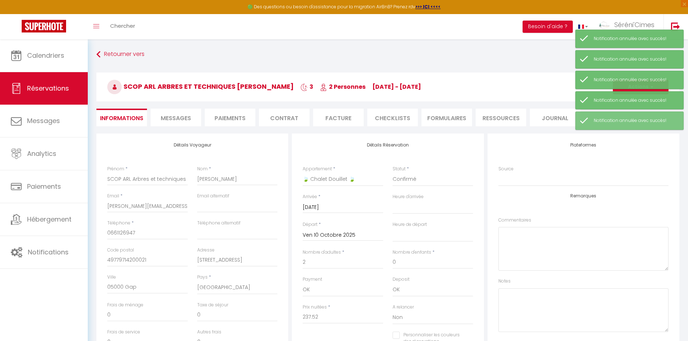
click at [232, 121] on li "Paiements" at bounding box center [230, 118] width 51 height 18
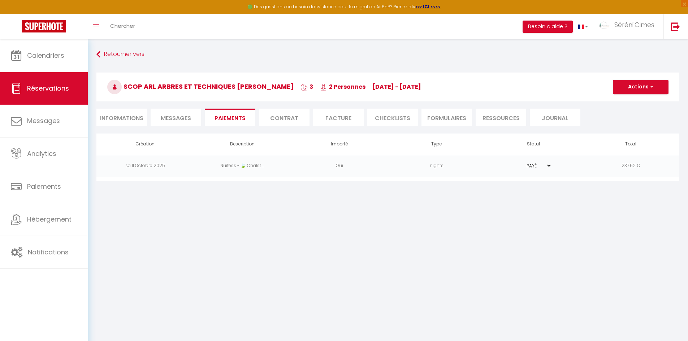
click at [283, 164] on td "Nuitées - 🍃 Chalet ..." at bounding box center [242, 166] width 97 height 22
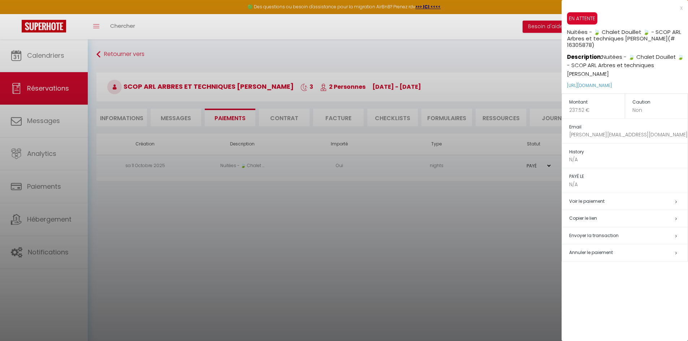
click at [501, 249] on div at bounding box center [344, 170] width 688 height 341
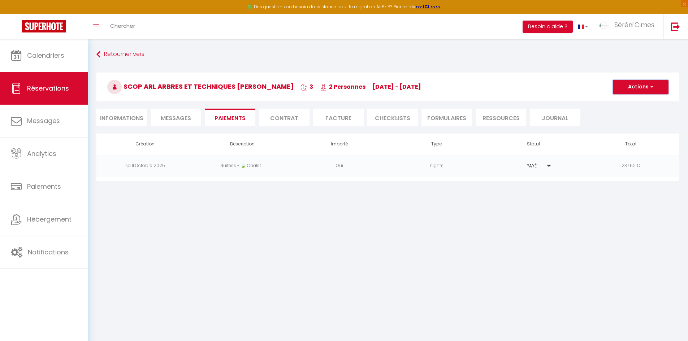
click at [638, 86] on button "Actions" at bounding box center [641, 87] width 56 height 14
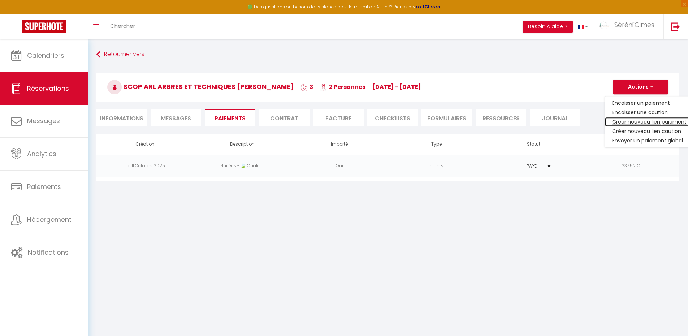
click at [637, 120] on link "Créer nouveau lien paiement" at bounding box center [649, 121] width 89 height 9
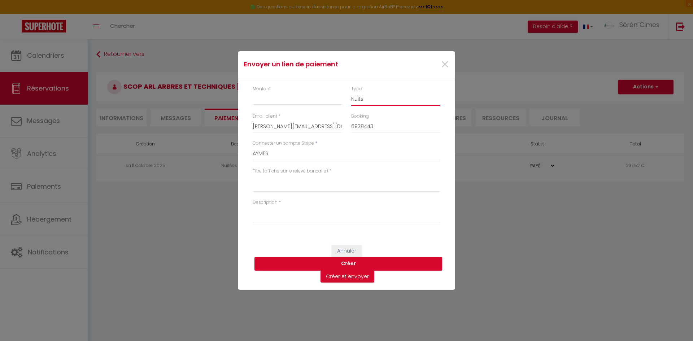
click at [369, 105] on select "Nuits Frais de ménage Taxe de séjour [GEOGRAPHIC_DATA]" at bounding box center [395, 99] width 89 height 14
click at [351, 92] on select "Nuits Frais de ménage Taxe de séjour [GEOGRAPHIC_DATA]" at bounding box center [395, 99] width 89 height 14
click at [311, 101] on input "Montant" at bounding box center [297, 98] width 89 height 13
click at [283, 186] on textarea "Titre (affiché sur le relevé bancaire)" at bounding box center [347, 183] width 188 height 17
paste textarea "Acompte 30% - [DATE] - [DATE] - [PERSON_NAME] - 🍃 Chalet Douillet 🍃"
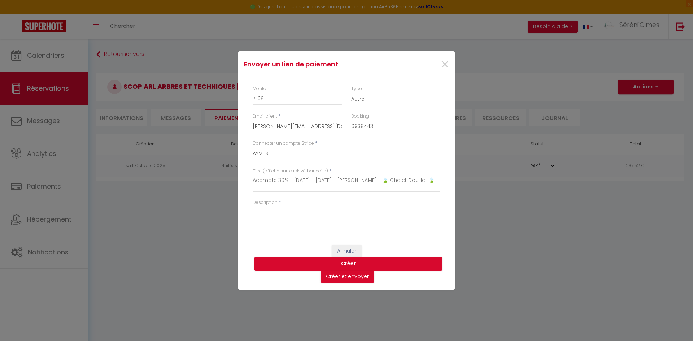
click at [273, 220] on textarea "Description" at bounding box center [347, 214] width 188 height 17
paste textarea "Acompte 30% - [DATE] - [DATE] - [PERSON_NAME] - 🍃 Chalet Douillet 🍃"
click at [387, 263] on button "Créer" at bounding box center [349, 264] width 188 height 14
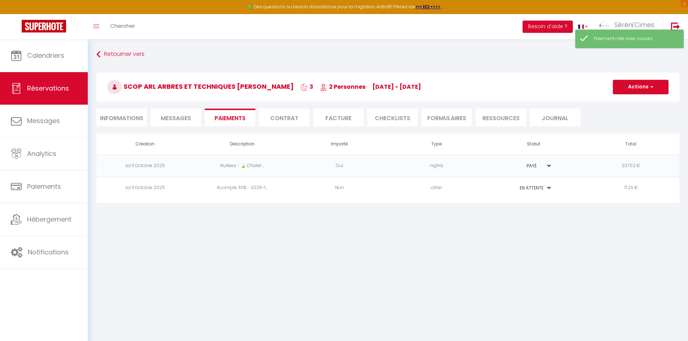
click at [560, 172] on td "PAYÉ EN ATTENTE" at bounding box center [533, 166] width 97 height 22
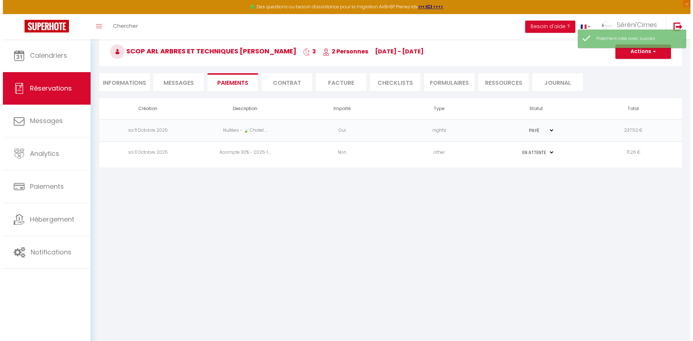
scroll to position [39, 0]
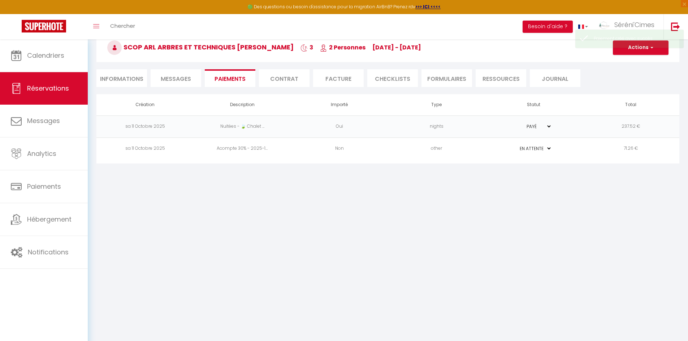
click at [402, 123] on td "nights" at bounding box center [436, 127] width 97 height 22
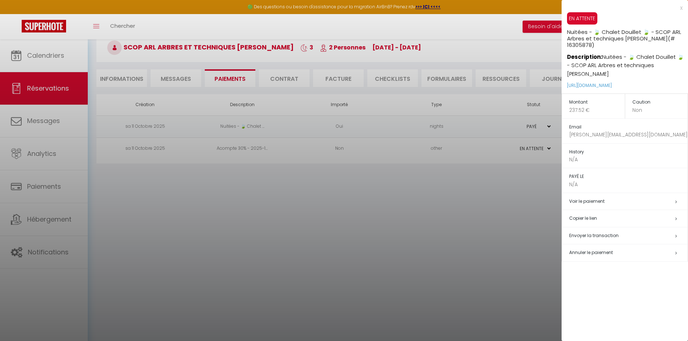
click at [590, 251] on span "Annuler le paiement" at bounding box center [591, 253] width 44 height 6
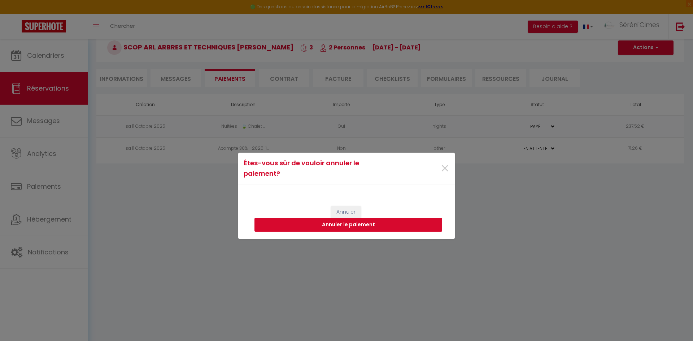
click at [395, 225] on button "Annuler le paiement" at bounding box center [349, 225] width 188 height 14
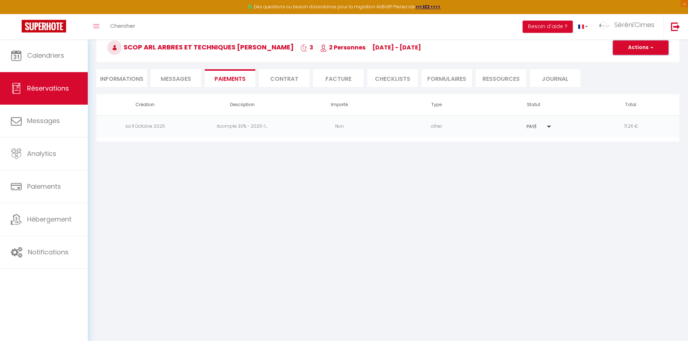
click at [646, 49] on button "Actions" at bounding box center [641, 47] width 56 height 14
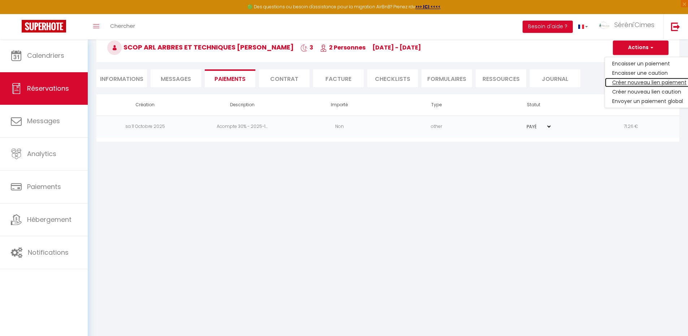
click at [633, 80] on link "Créer nouveau lien paiement" at bounding box center [649, 82] width 89 height 9
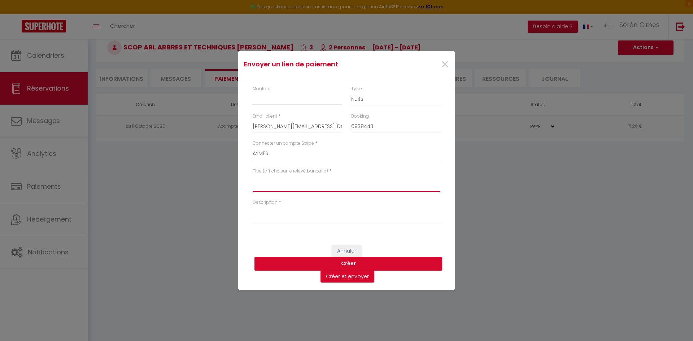
click at [285, 179] on textarea "Titre (affiché sur le relevé bancaire)" at bounding box center [347, 183] width 188 height 17
paste textarea "Payment - 6860595 - [DATE] - [PERSON_NAME] - 🍃 Chalet Douillet 🍃"
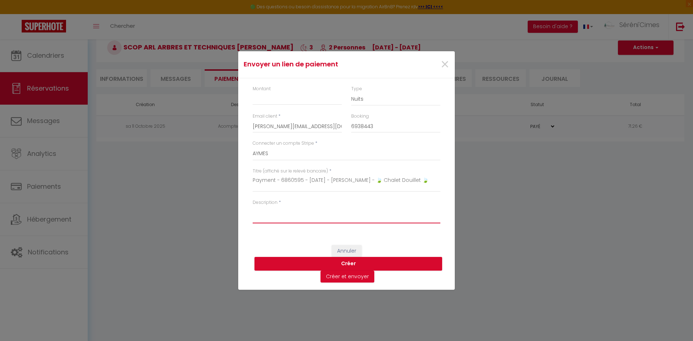
click at [292, 213] on textarea "Description" at bounding box center [347, 214] width 188 height 17
paste textarea "Payment - 6860595 - [DATE] - [PERSON_NAME] - 🍃 Chalet Douillet 🍃"
click at [308, 102] on input "Montant" at bounding box center [297, 98] width 89 height 13
click at [411, 264] on button "Créer" at bounding box center [349, 264] width 188 height 14
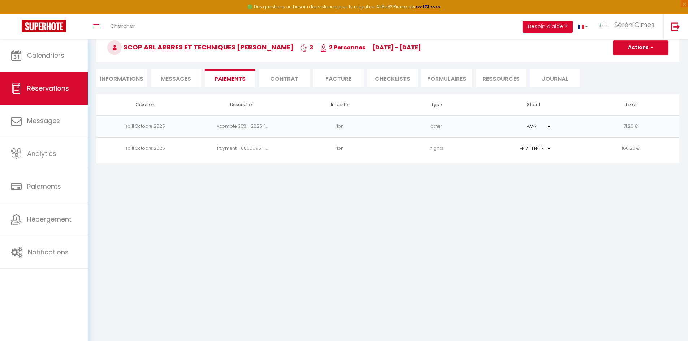
click at [340, 87] on div "Retourner vers SCOP ARL Arbres et techniques [PERSON_NAME] 3 2 Personnes [DATE]…" at bounding box center [388, 52] width 592 height 86
click at [338, 81] on li "Facture" at bounding box center [338, 78] width 51 height 18
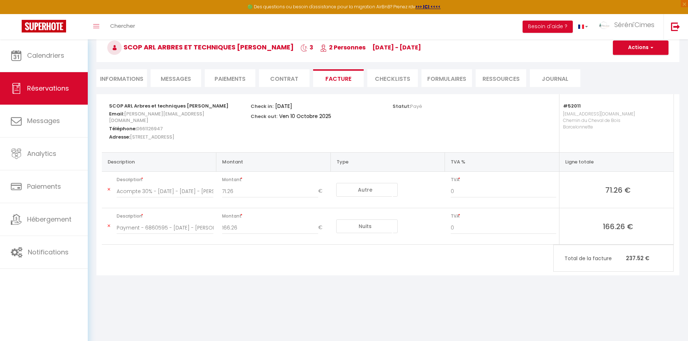
click at [322, 113] on select "Ven 10 Octobre 2025" at bounding box center [307, 116] width 61 height 11
click at [382, 116] on div "Check in: [DATE] Check out: [DATE]" at bounding box center [317, 111] width 132 height 35
click at [634, 49] on button "Actions" at bounding box center [641, 47] width 56 height 14
click at [619, 74] on link "Aperçu et éditer" at bounding box center [635, 72] width 61 height 9
click at [623, 43] on button "Actions" at bounding box center [641, 47] width 56 height 14
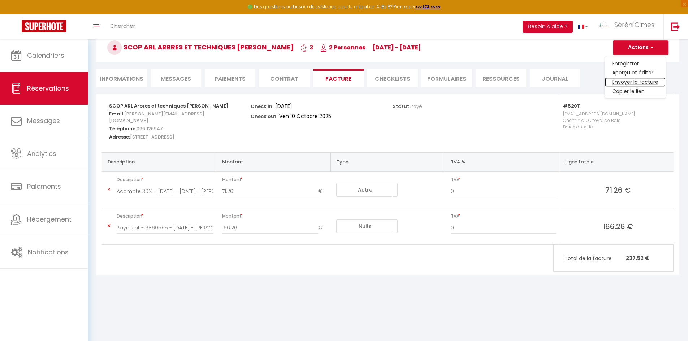
click at [632, 81] on link "Envoyer la facture" at bounding box center [635, 82] width 61 height 9
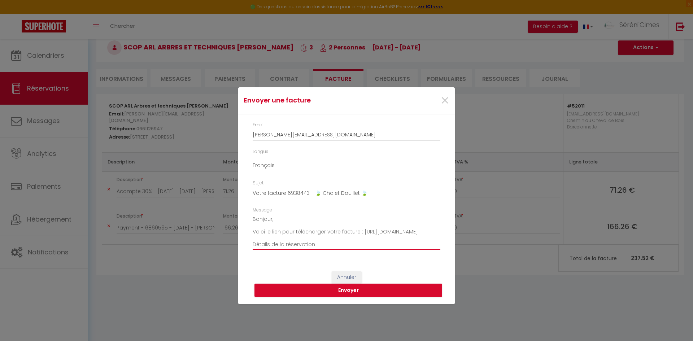
click at [270, 221] on textarea "Bonjour, Voici le lien pour télécharger votre facture : [URL][DOMAIN_NAME] Déta…" at bounding box center [347, 232] width 188 height 36
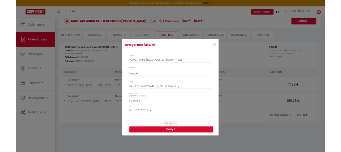
scroll to position [82, 0]
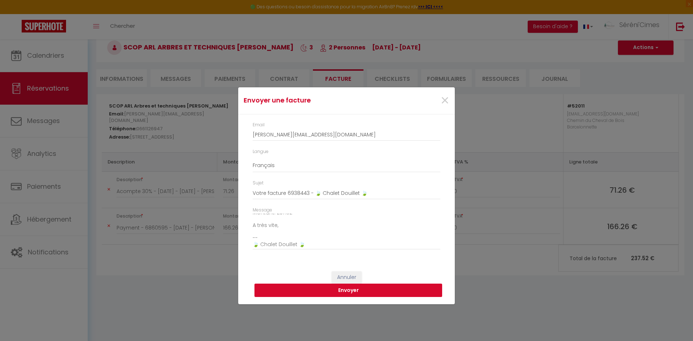
click at [396, 288] on button "Envoyer" at bounding box center [349, 291] width 188 height 14
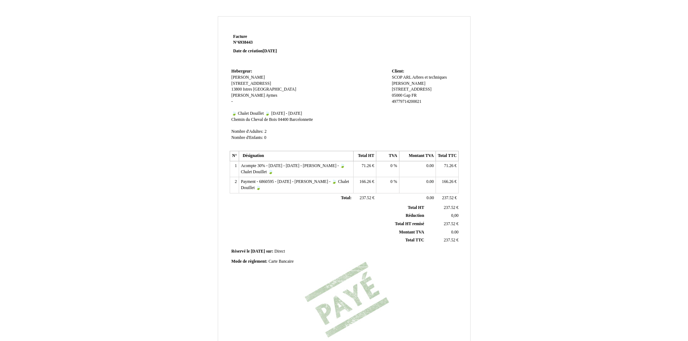
scroll to position [36, 0]
